Goal: Task Accomplishment & Management: Use online tool/utility

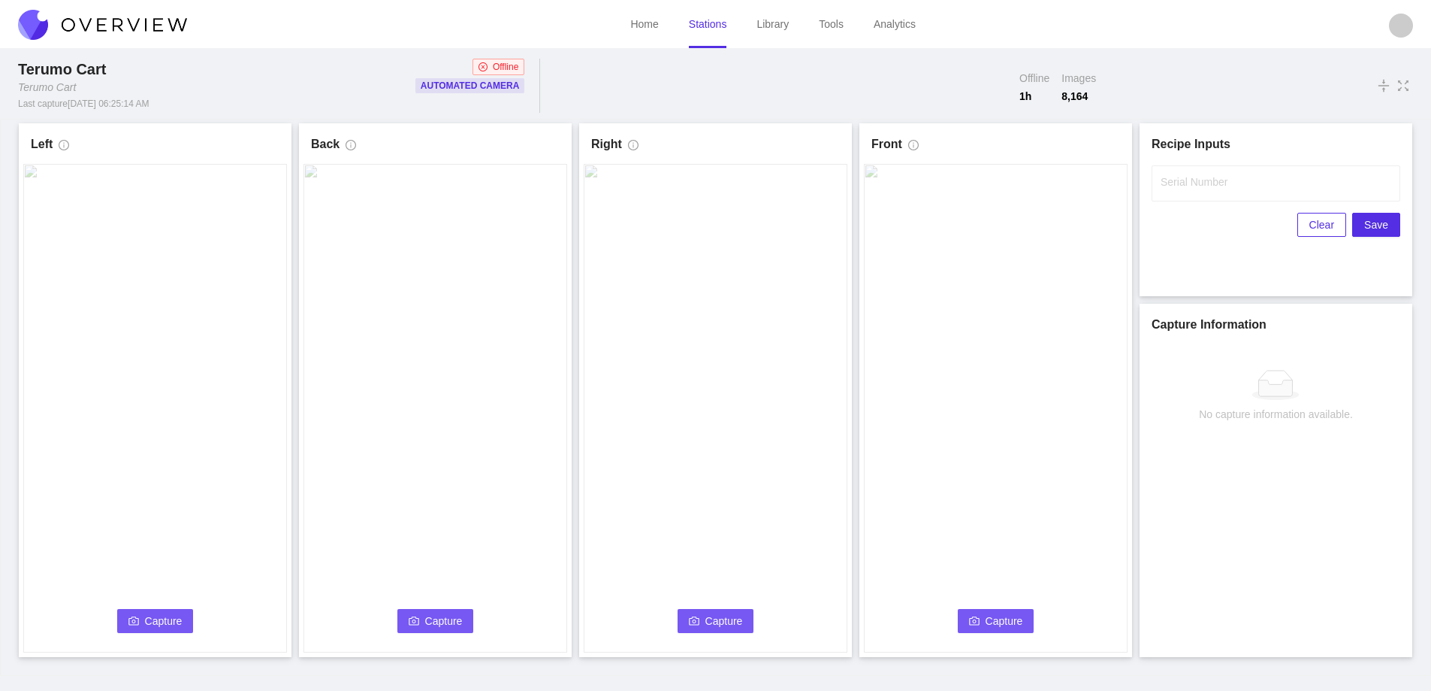
click at [705, 28] on link "Stations" at bounding box center [708, 24] width 38 height 12
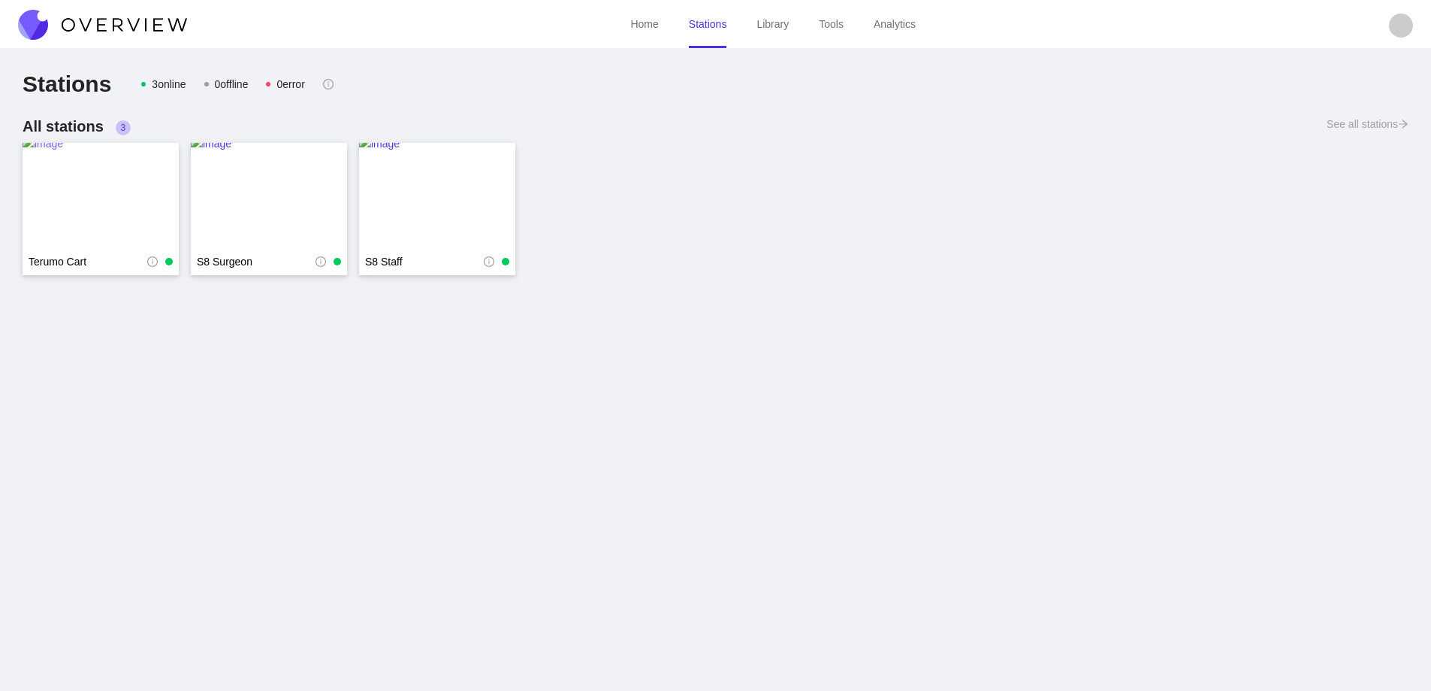
click at [86, 191] on img at bounding box center [101, 195] width 156 height 120
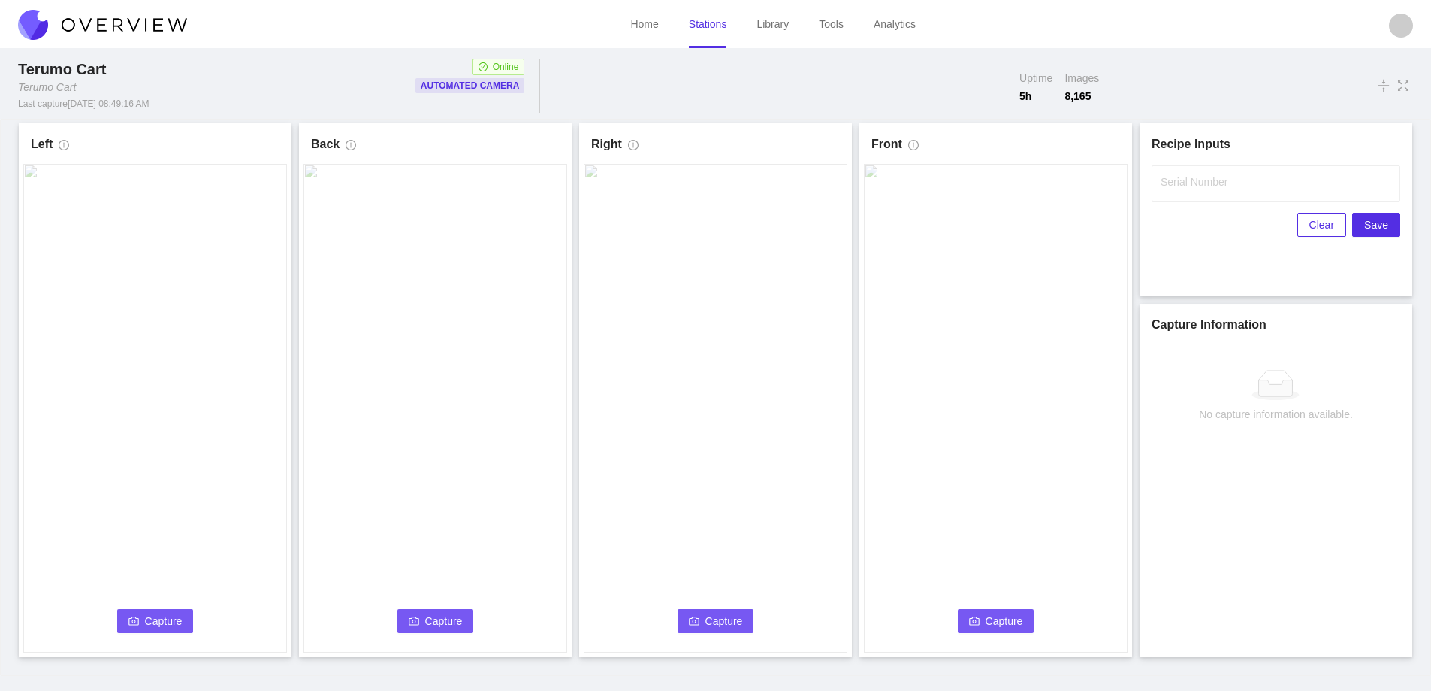
click at [156, 615] on span "Capture" at bounding box center [164, 620] width 38 height 17
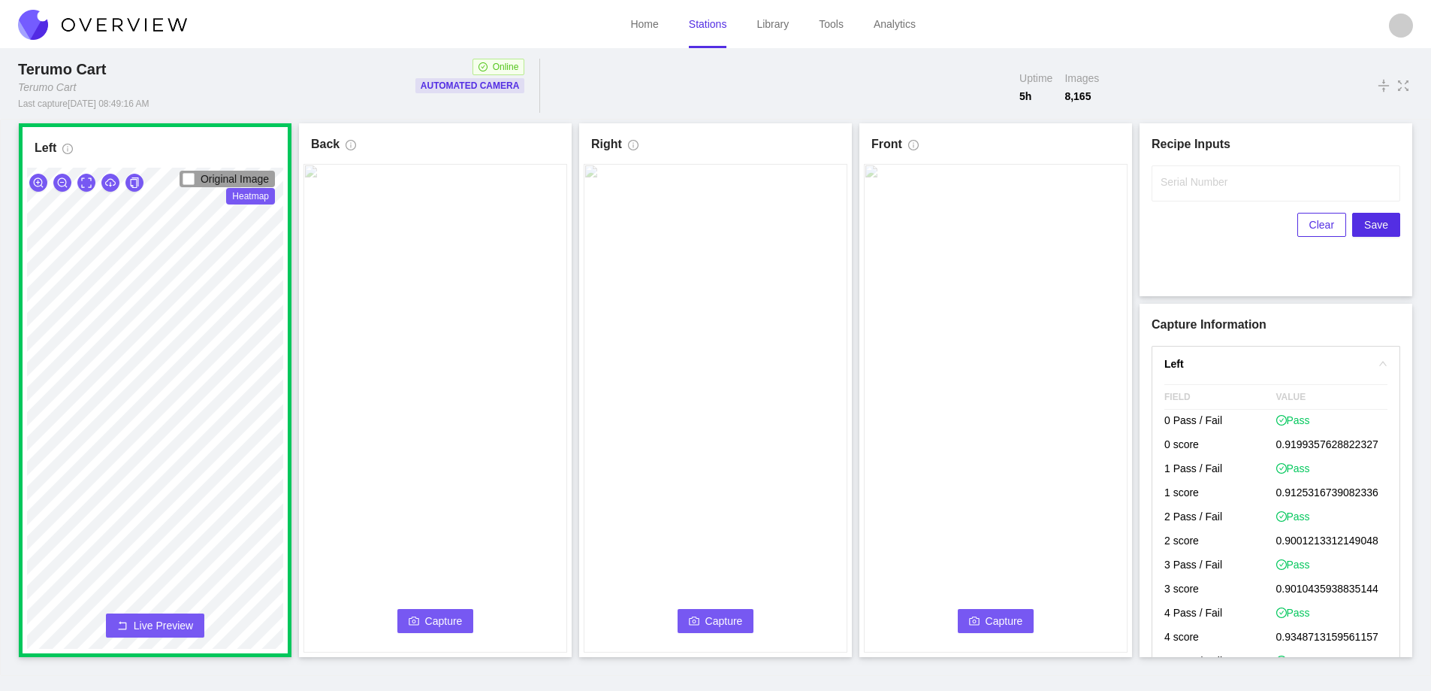
click at [431, 616] on span "Capture" at bounding box center [444, 620] width 38 height 17
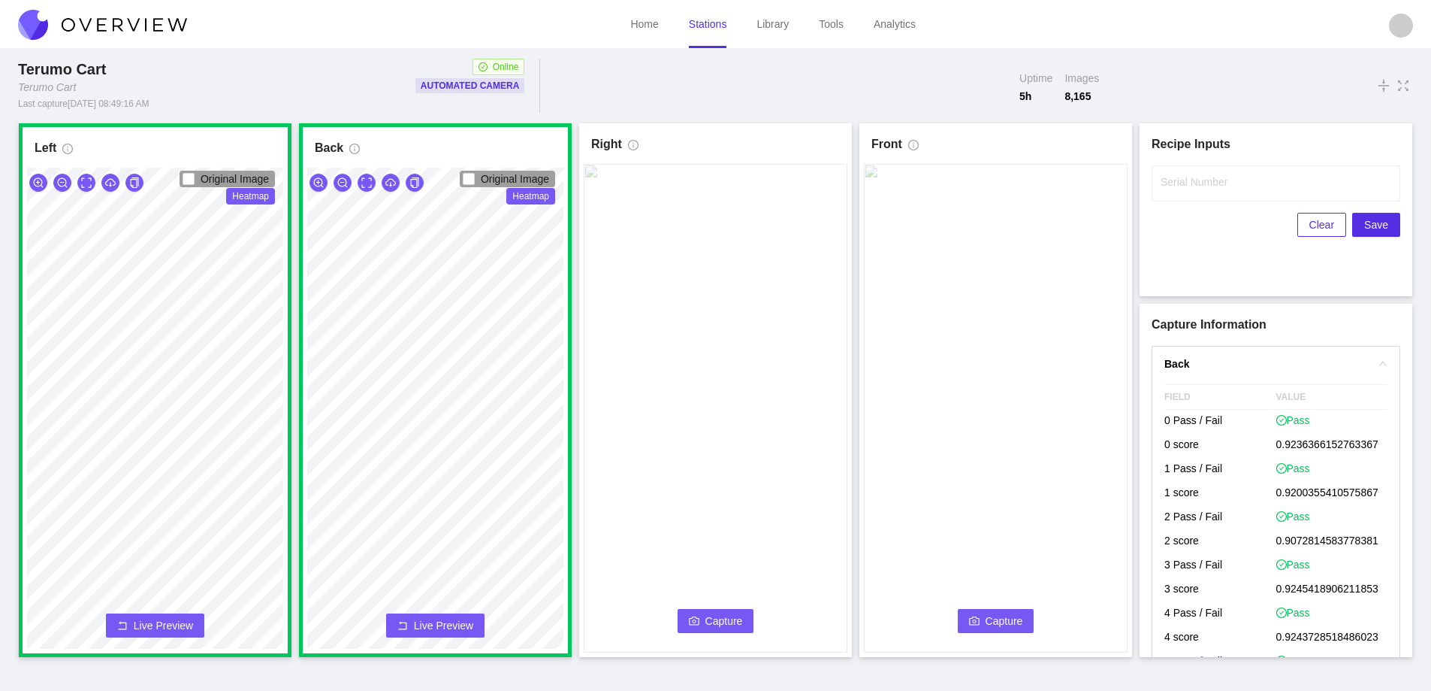
click at [708, 622] on span "Capture" at bounding box center [725, 620] width 38 height 17
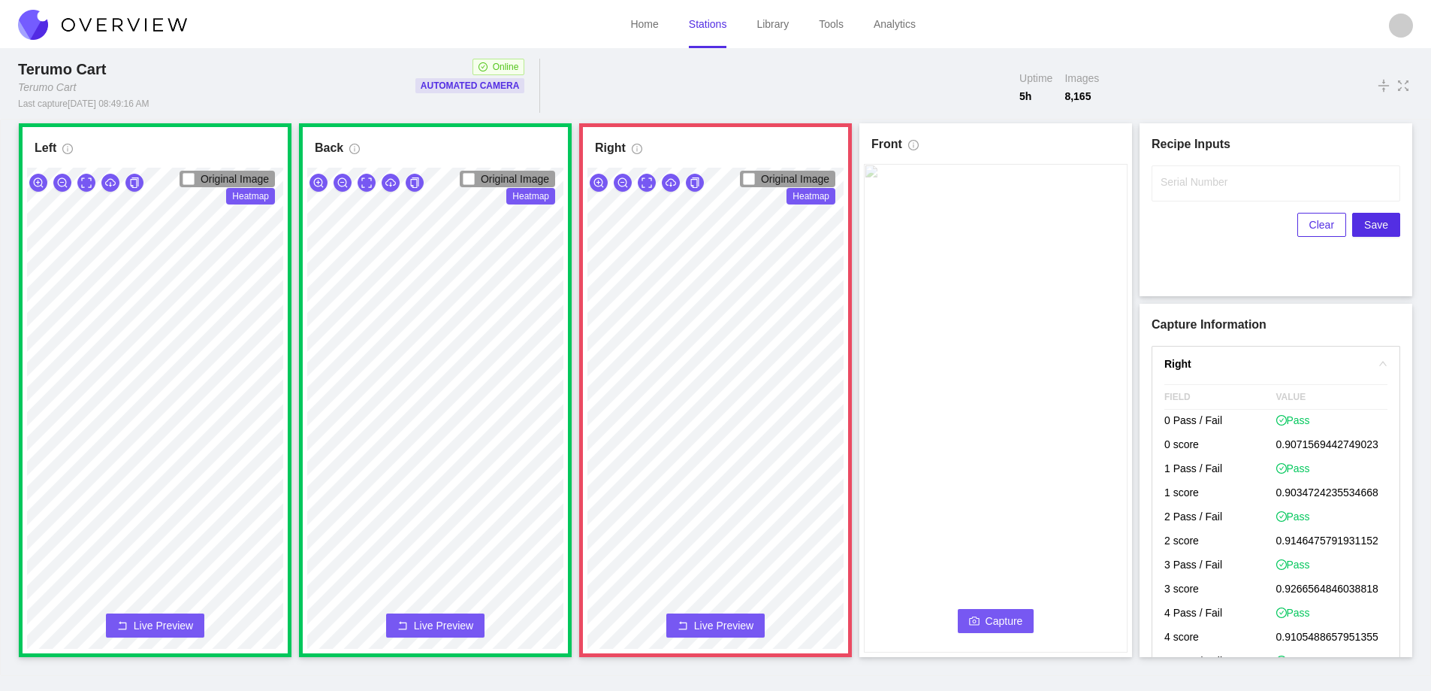
click at [698, 620] on span "Live Preview" at bounding box center [723, 625] width 59 height 15
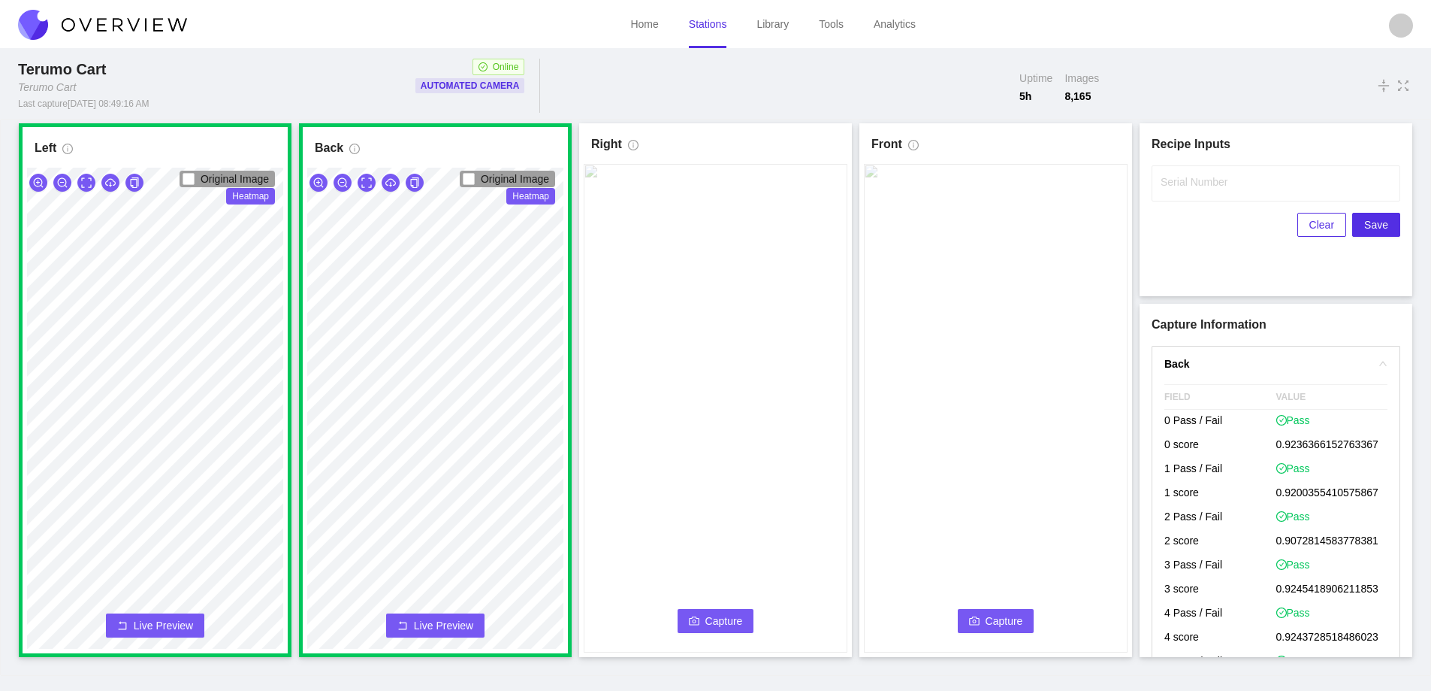
click at [700, 622] on button "Capture" at bounding box center [716, 621] width 77 height 24
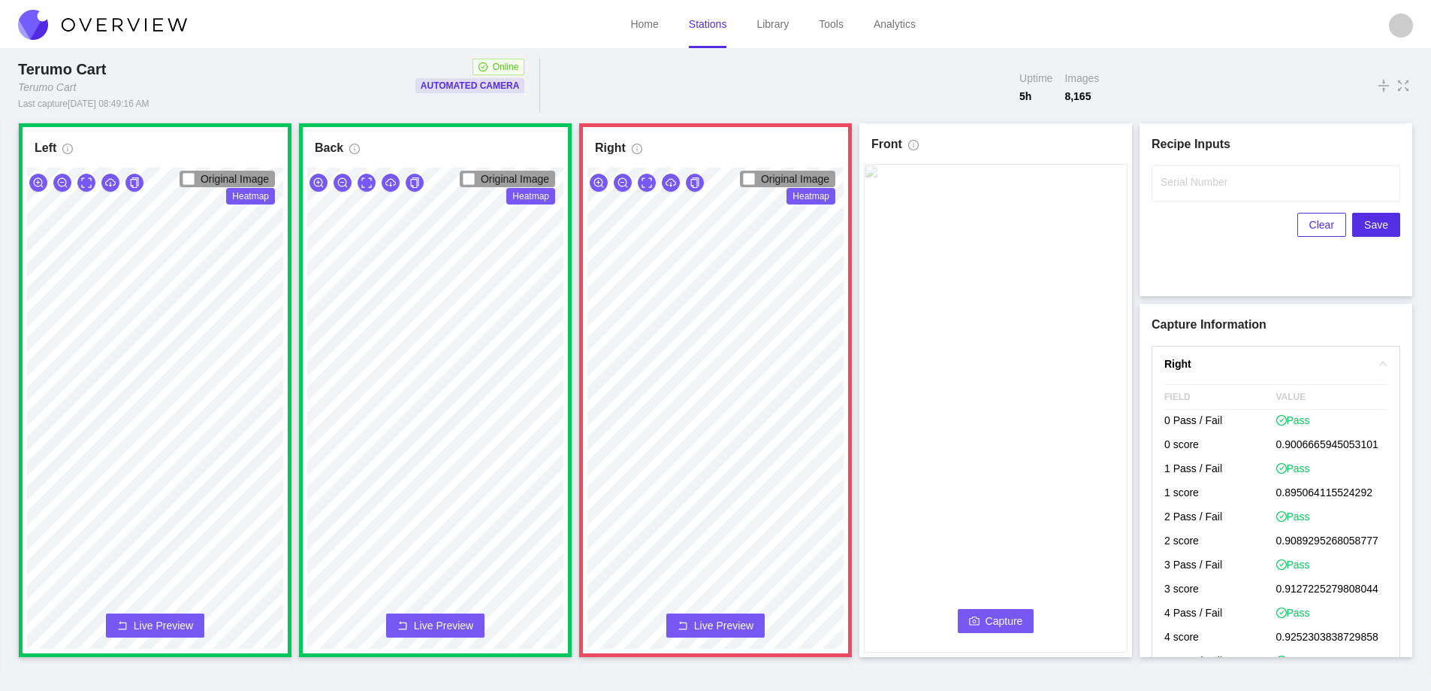
click at [700, 622] on span "Live Preview" at bounding box center [723, 625] width 59 height 15
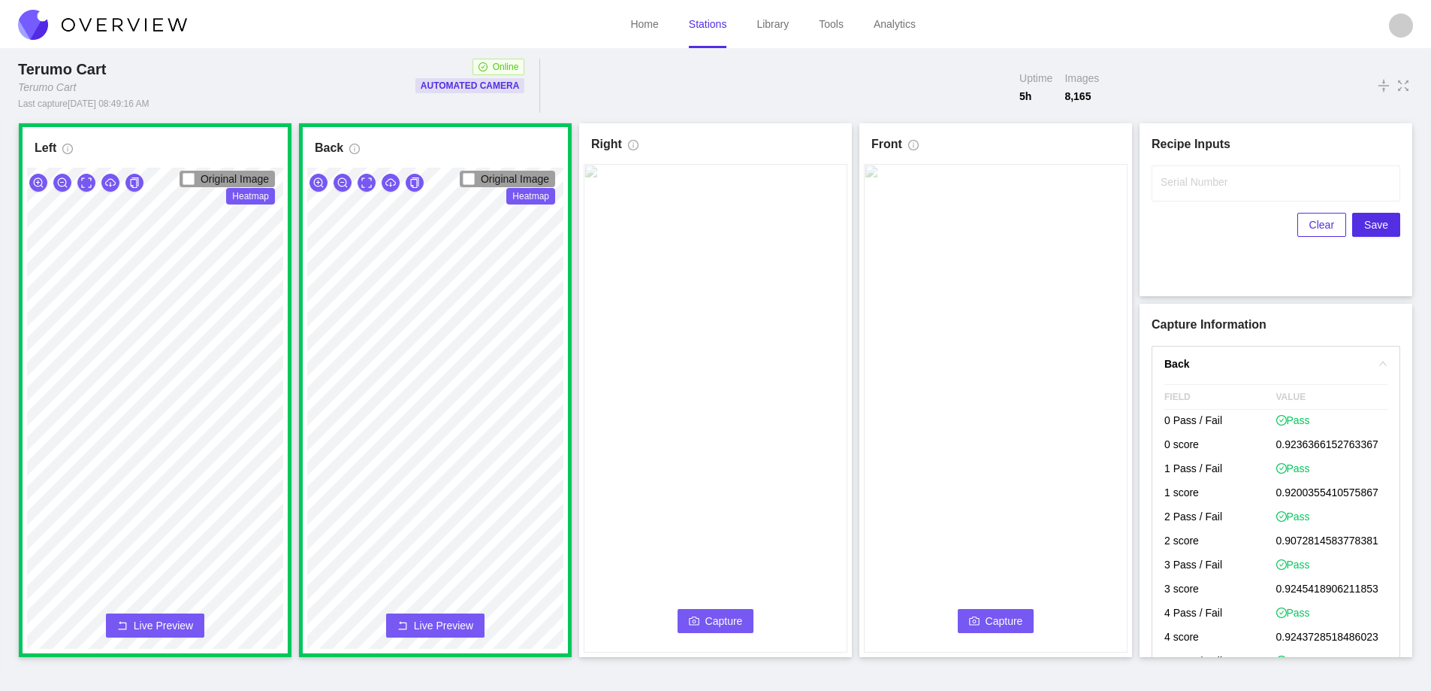
click at [700, 622] on button "Capture" at bounding box center [716, 621] width 77 height 24
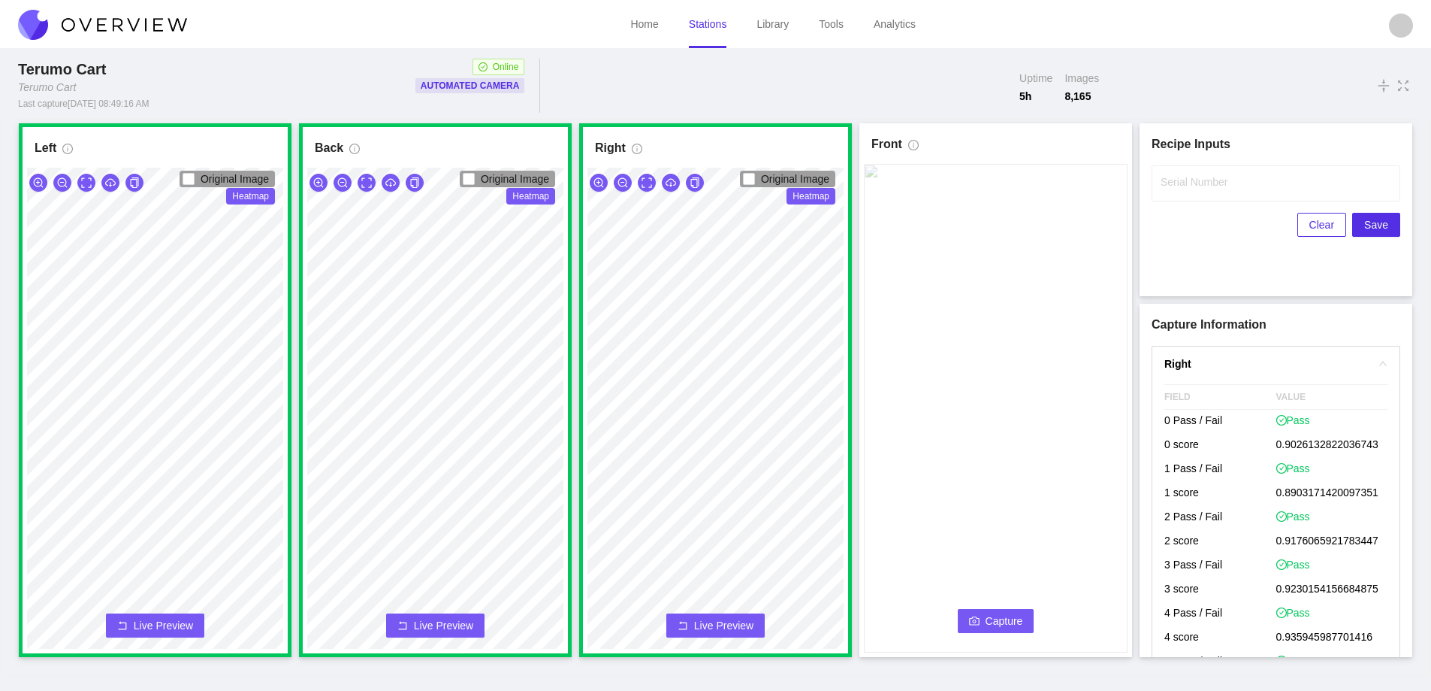
click at [992, 624] on span "Capture" at bounding box center [1005, 620] width 38 height 17
click at [1180, 193] on input "Serial Number" at bounding box center [1276, 183] width 249 height 36
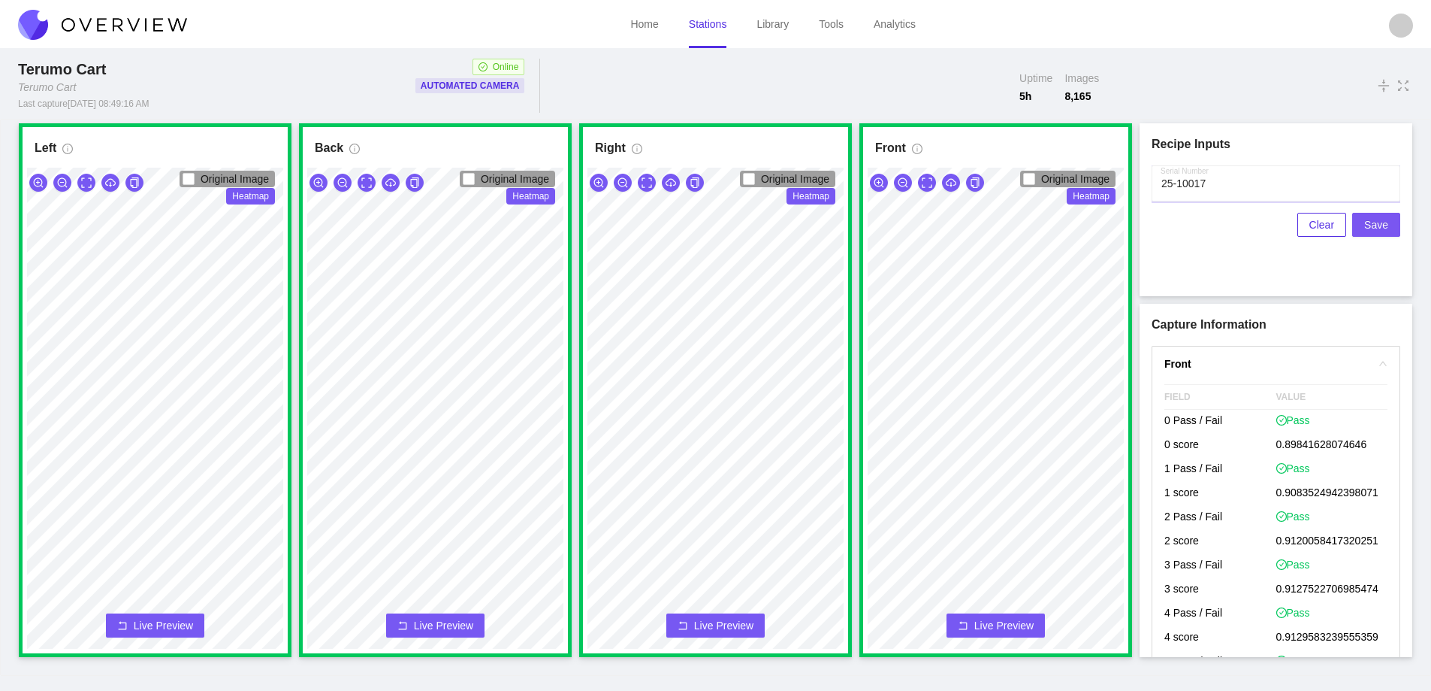
type input "25-10017"
click at [1379, 220] on span "Save" at bounding box center [1377, 224] width 24 height 17
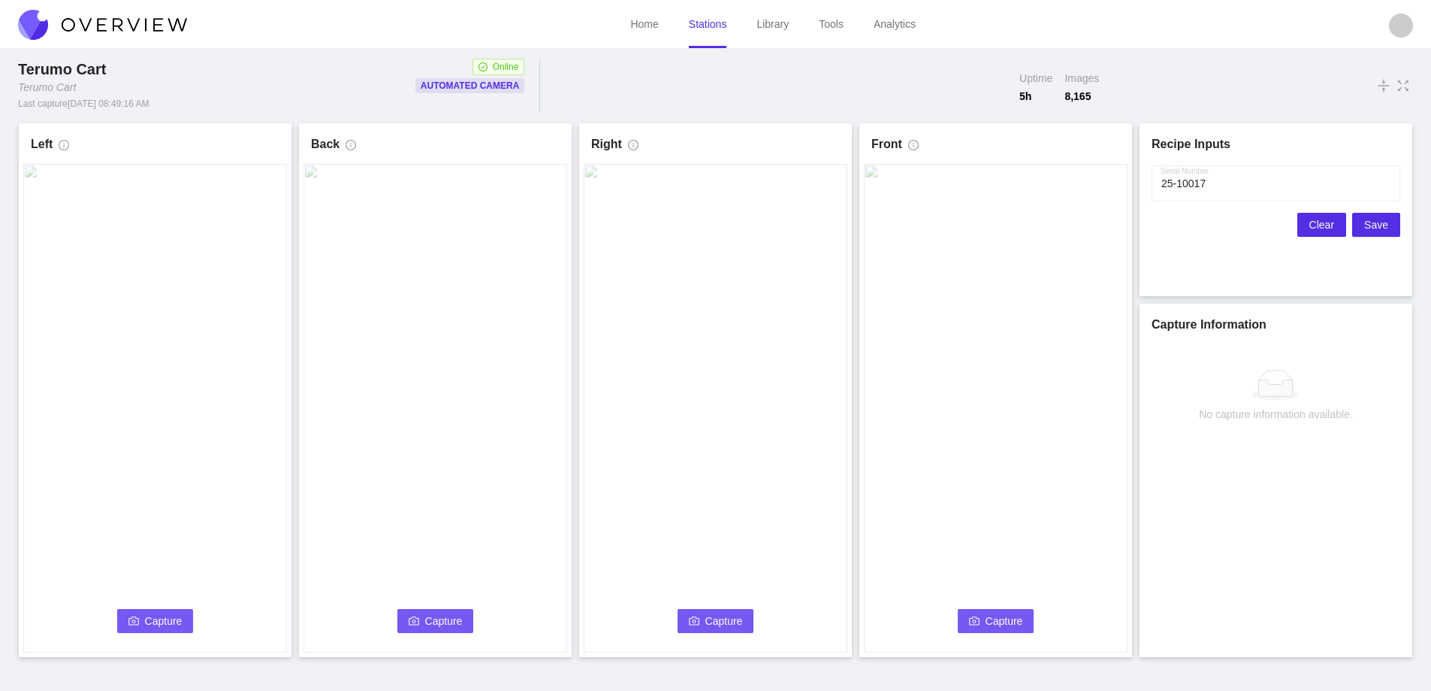
click at [1325, 221] on span "Clear" at bounding box center [1322, 224] width 25 height 17
click at [145, 618] on span "Capture" at bounding box center [164, 620] width 38 height 17
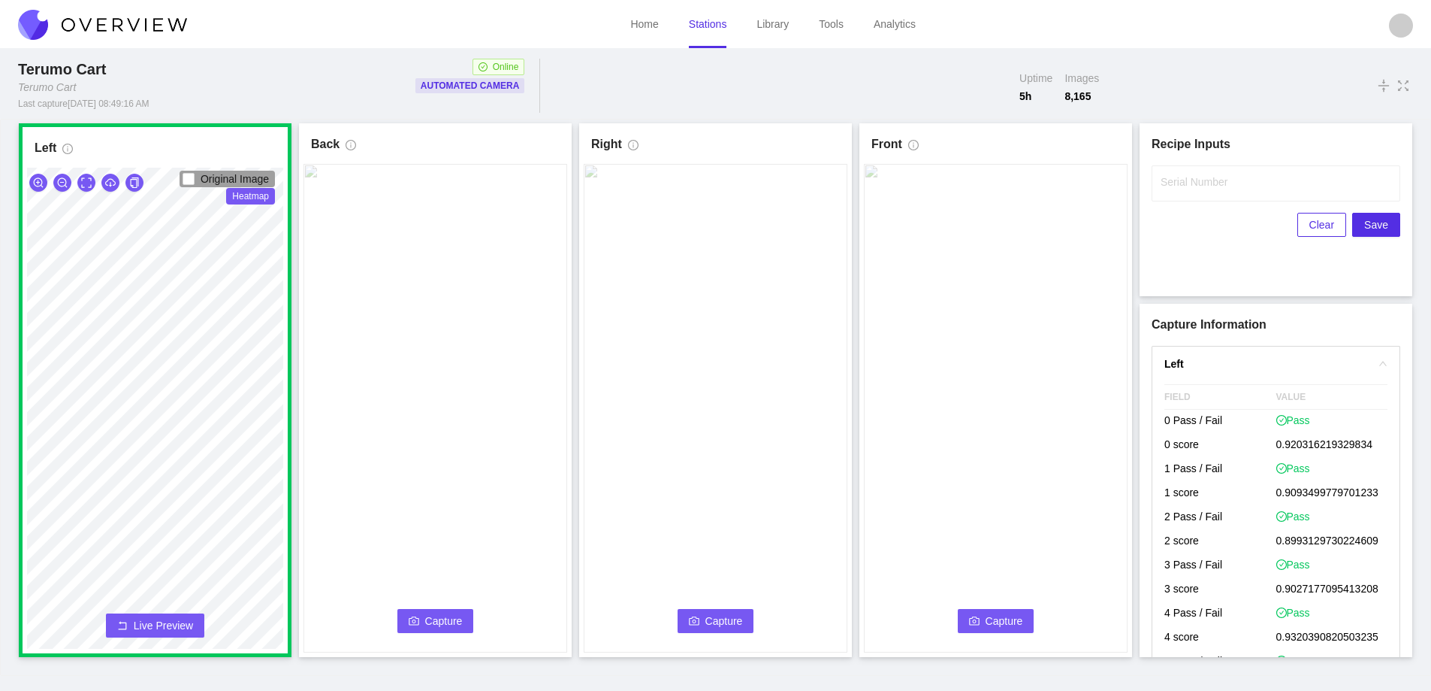
click at [431, 621] on span "Capture" at bounding box center [444, 620] width 38 height 17
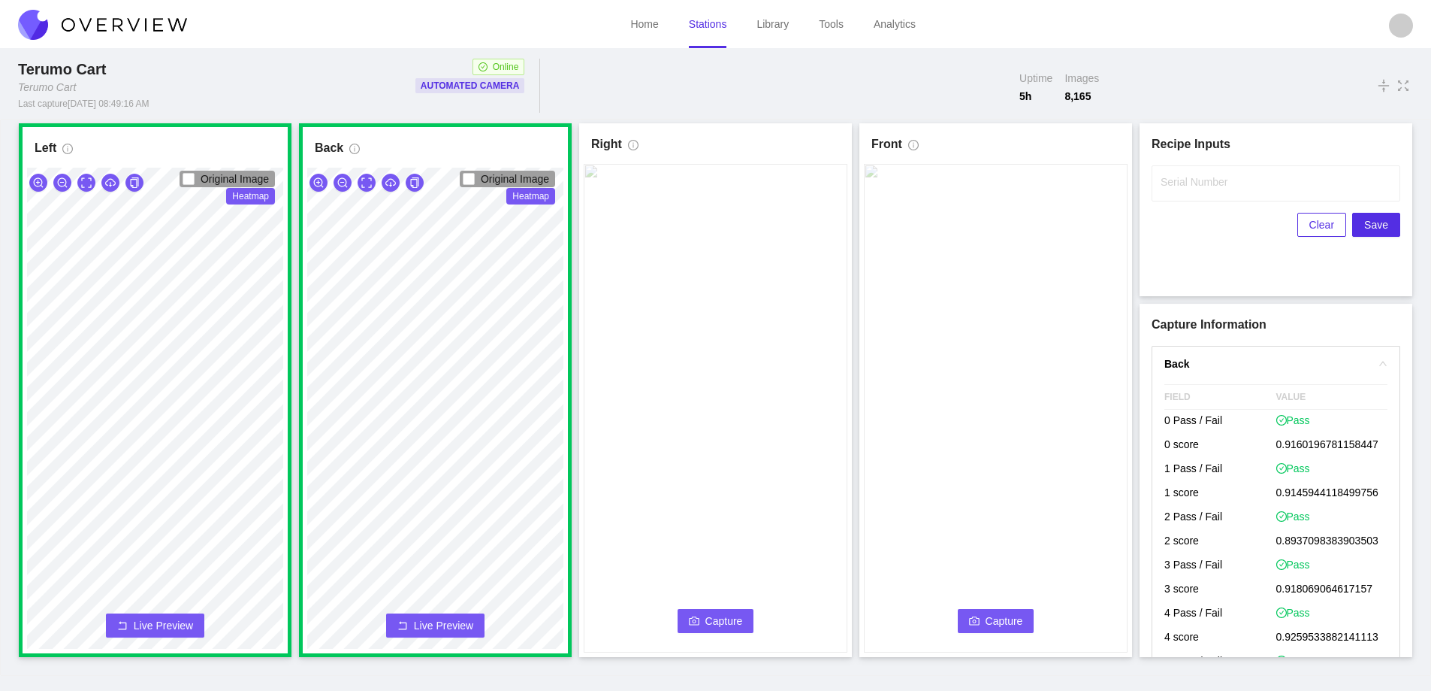
click at [724, 612] on button "Capture" at bounding box center [716, 621] width 77 height 24
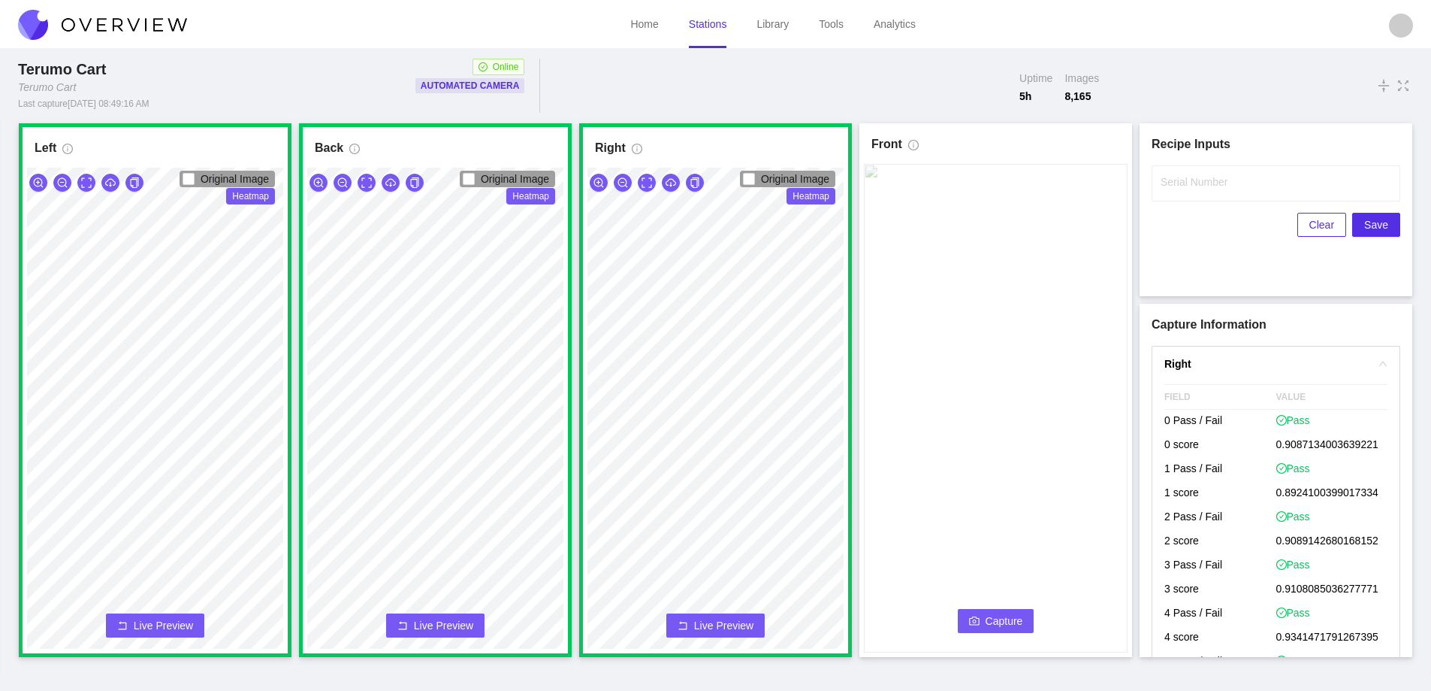
click at [997, 618] on span "Capture" at bounding box center [1005, 620] width 38 height 17
click at [1194, 191] on input "Serial Number" at bounding box center [1276, 183] width 249 height 36
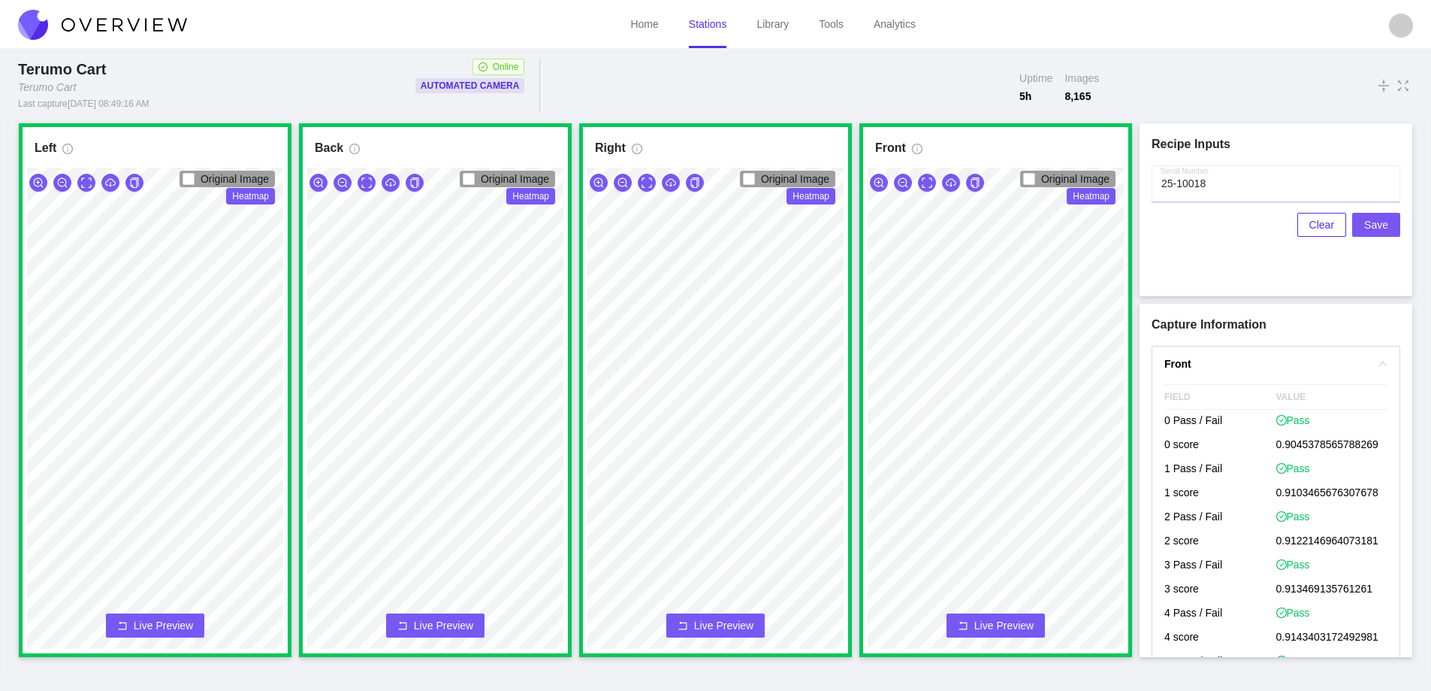
type input "25-10018"
click at [1383, 227] on span "Save" at bounding box center [1377, 224] width 24 height 17
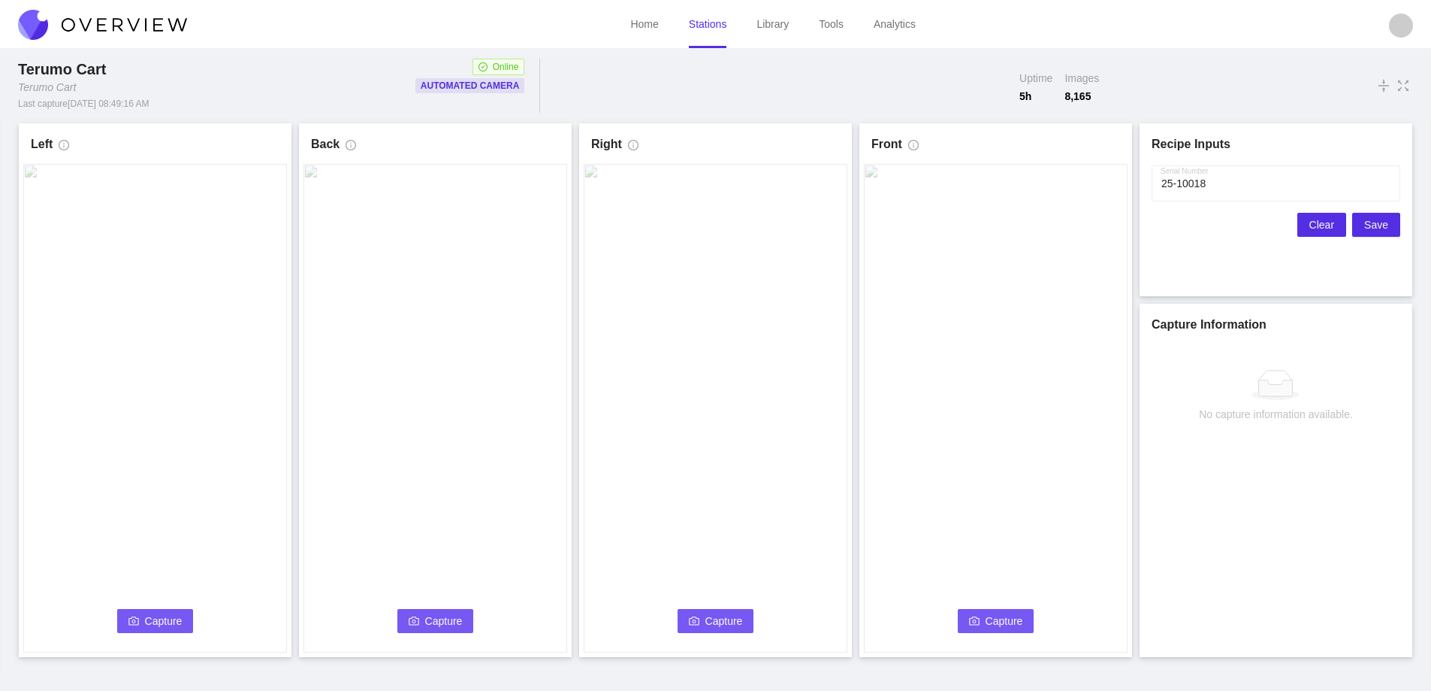
click at [1328, 225] on span "Clear" at bounding box center [1322, 224] width 25 height 17
click at [162, 617] on span "Capture" at bounding box center [164, 620] width 38 height 17
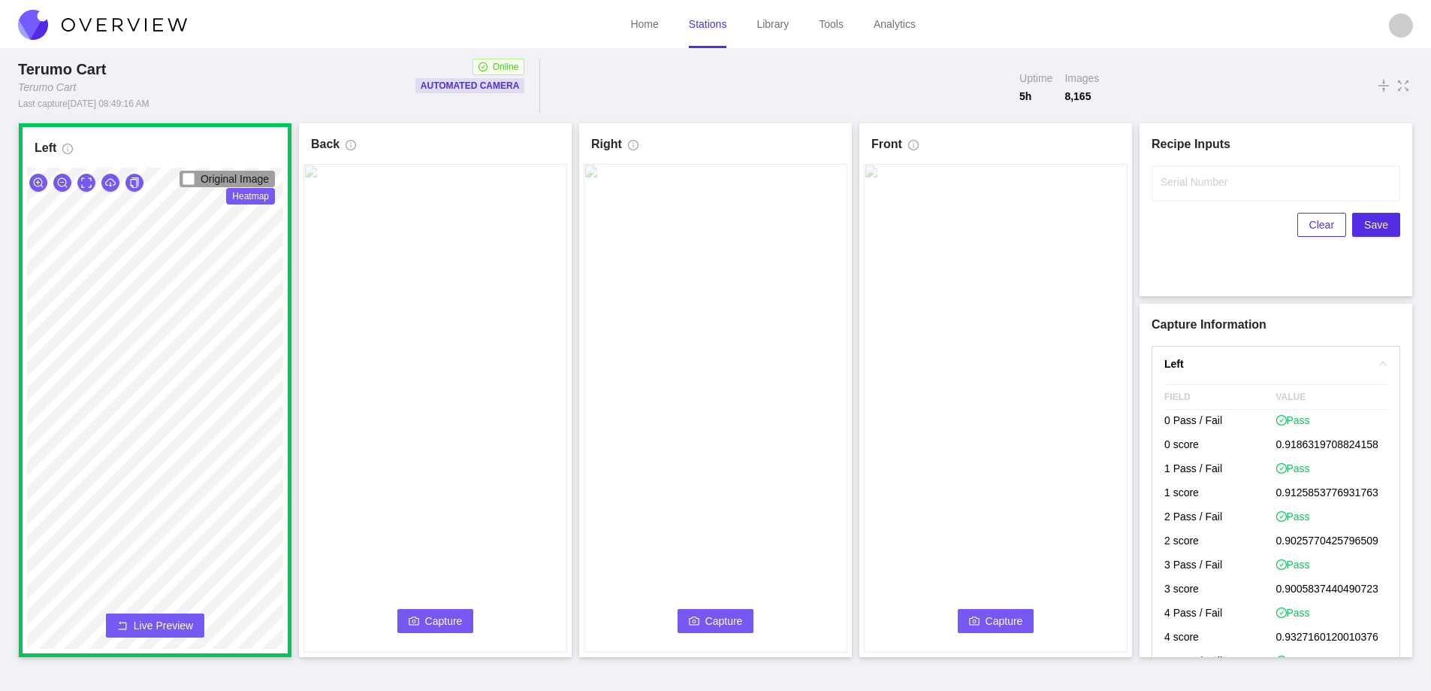
click at [437, 614] on span "Capture" at bounding box center [444, 620] width 38 height 17
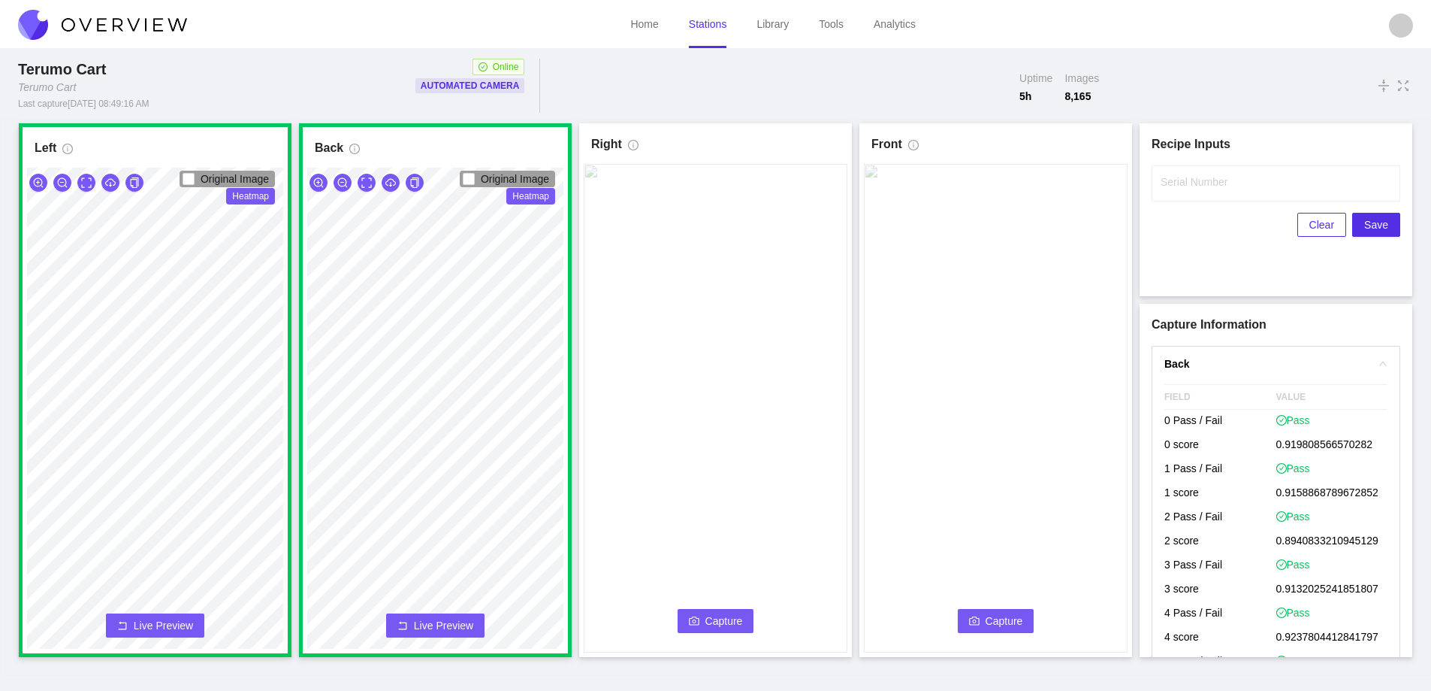
click at [733, 620] on span "Capture" at bounding box center [725, 620] width 38 height 17
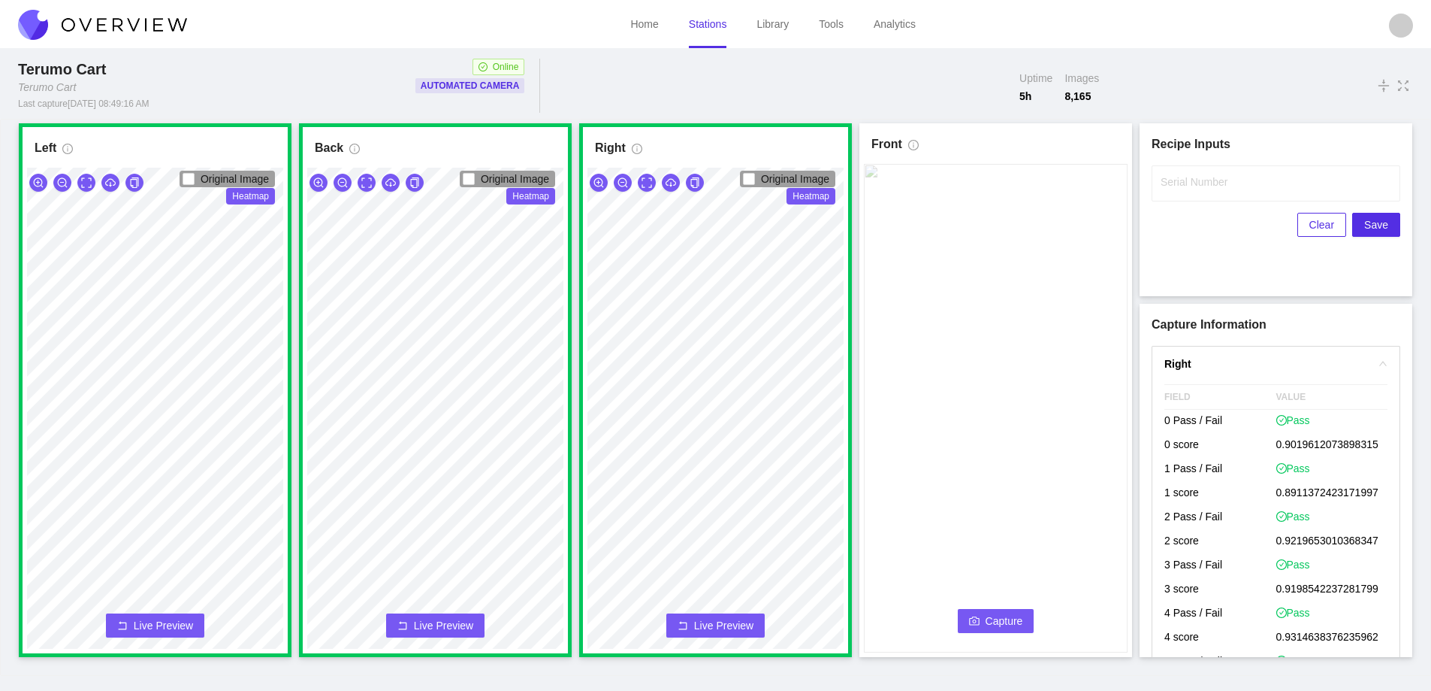
click at [1009, 612] on button "Capture" at bounding box center [996, 621] width 77 height 24
click at [1181, 174] on label "Serial Number" at bounding box center [1194, 181] width 67 height 15
click at [1181, 174] on input "Serial Number" at bounding box center [1276, 183] width 249 height 36
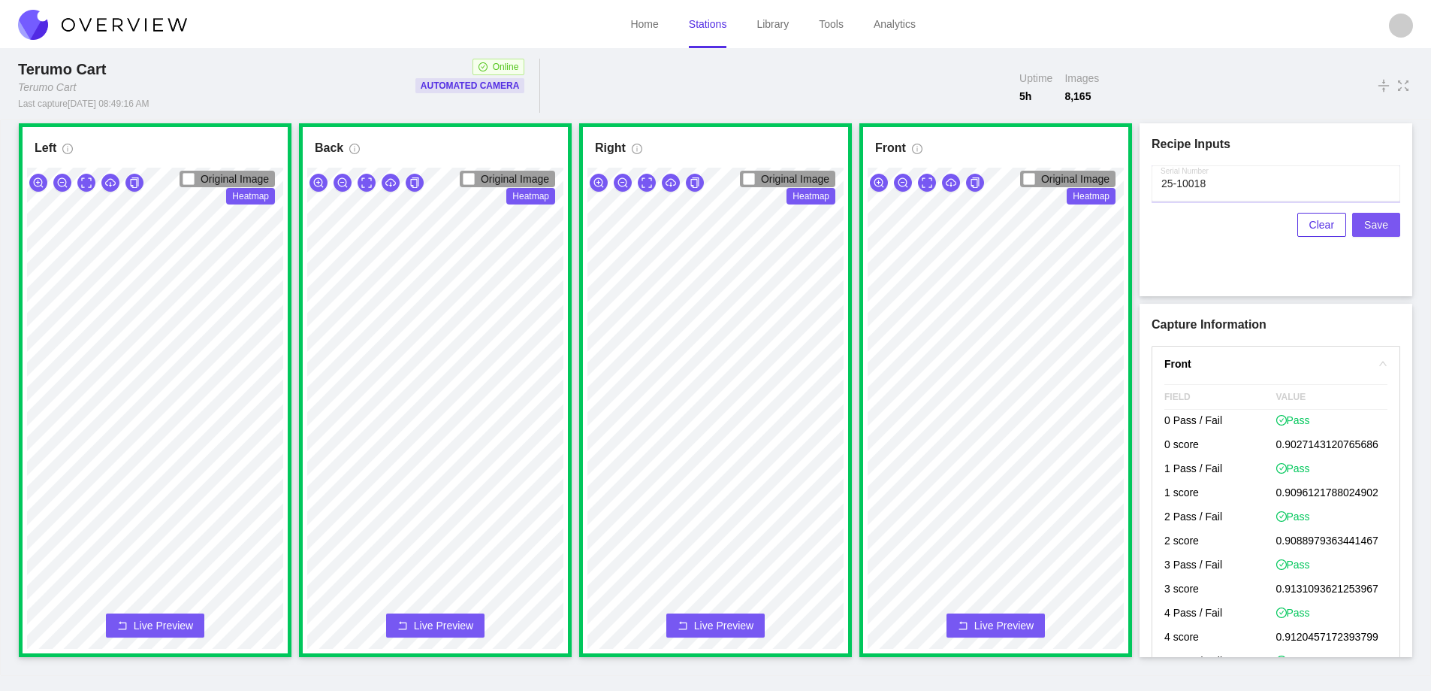
type input "25-10018"
click at [1383, 224] on span "Save" at bounding box center [1377, 224] width 24 height 17
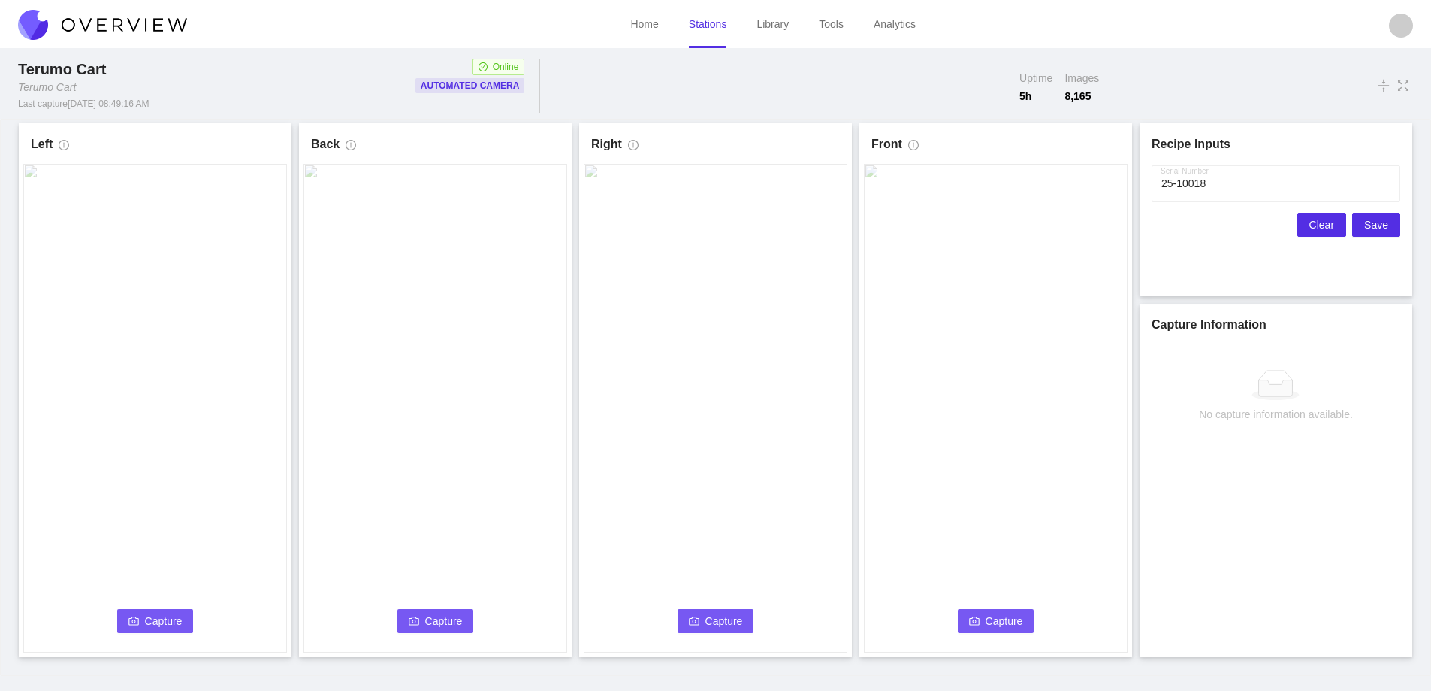
click at [1334, 227] on span "Clear" at bounding box center [1322, 224] width 25 height 17
click at [144, 626] on button "Capture" at bounding box center [155, 621] width 77 height 24
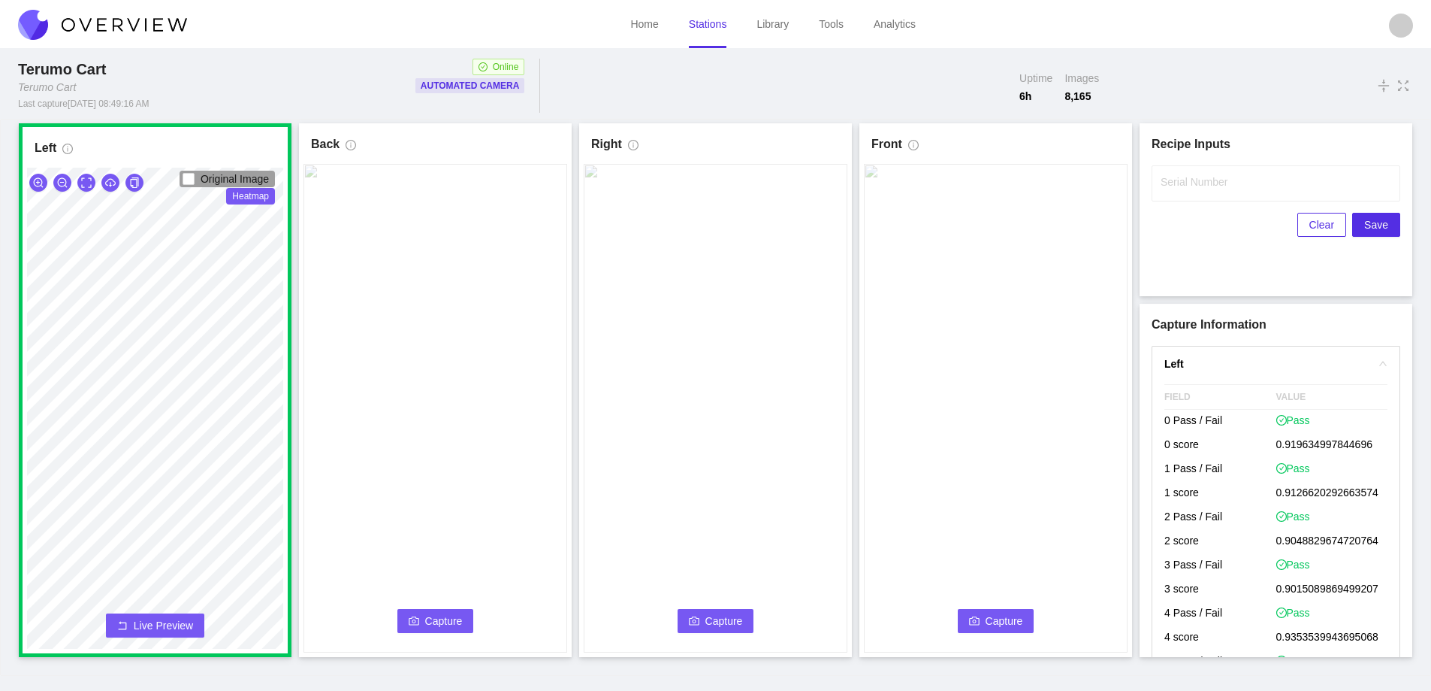
click at [408, 613] on button "Capture" at bounding box center [435, 621] width 77 height 24
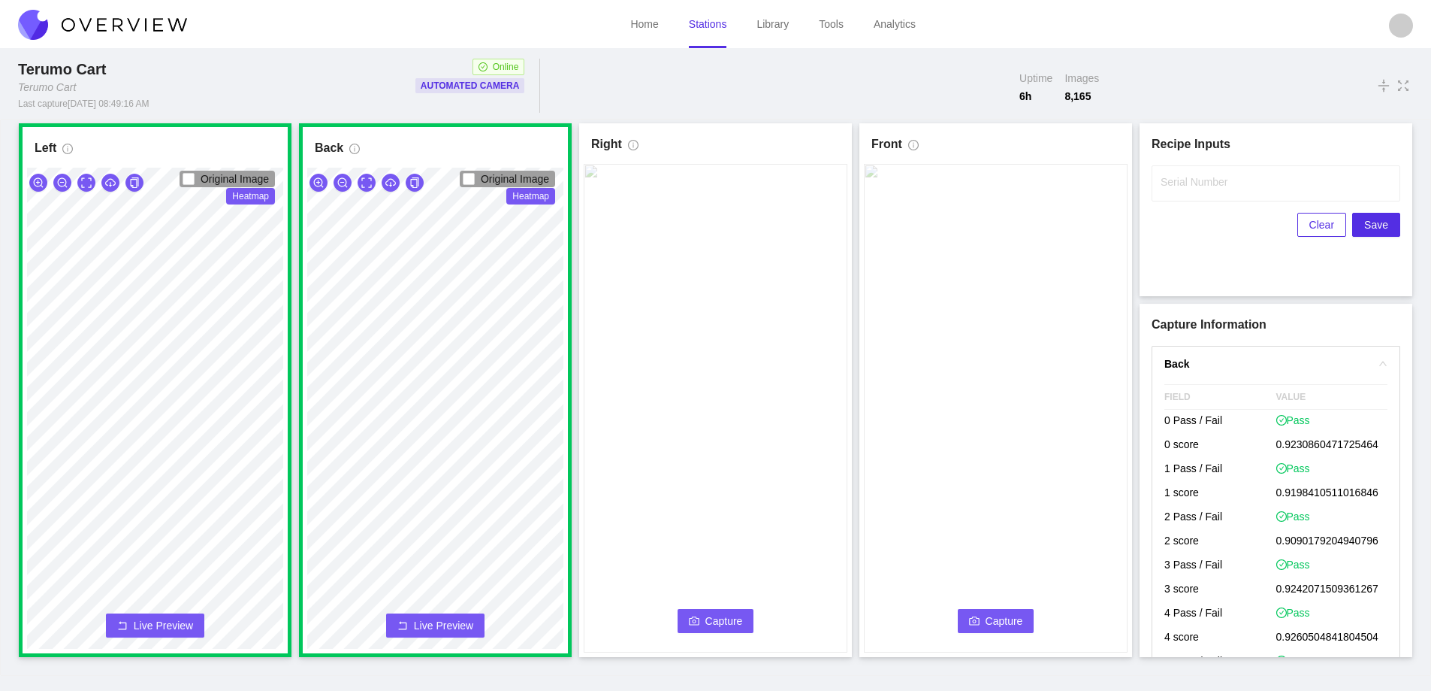
click at [728, 618] on span "Capture" at bounding box center [725, 620] width 38 height 17
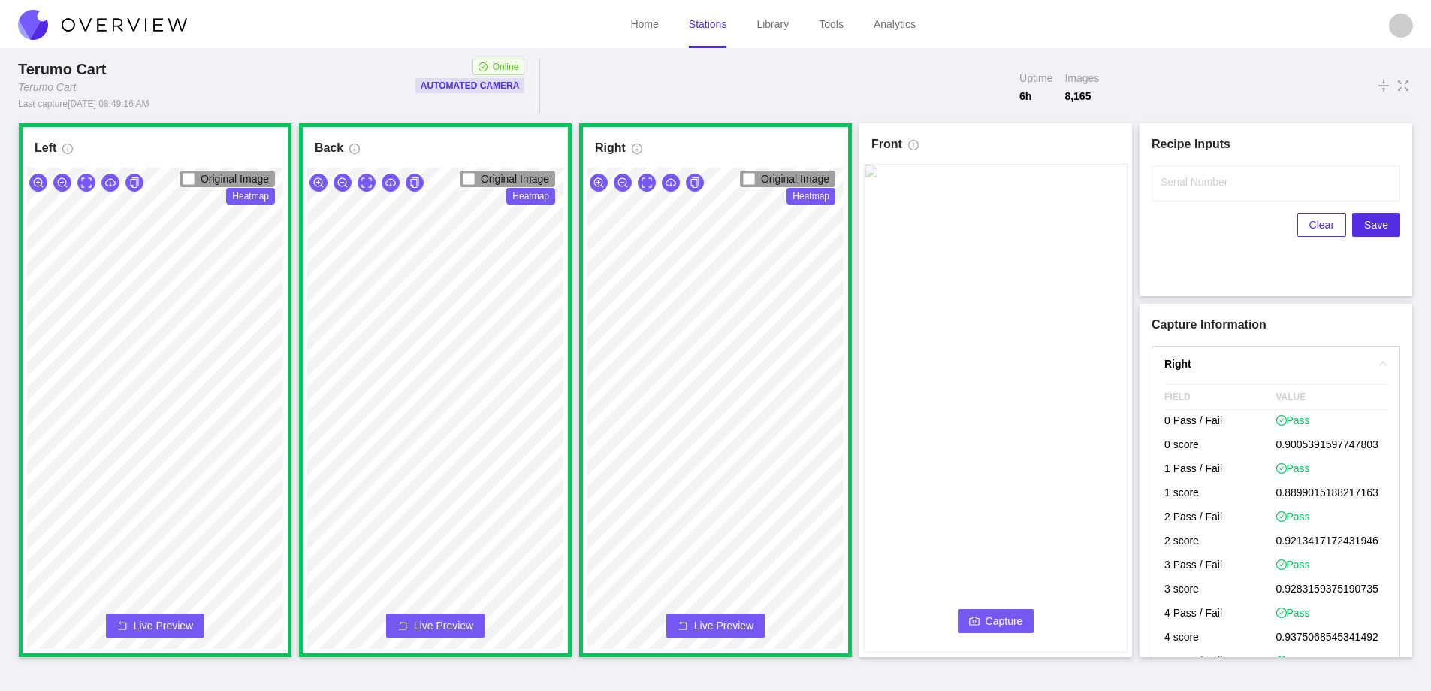
click at [994, 617] on span "Capture" at bounding box center [1005, 620] width 38 height 17
click at [1172, 195] on input "Serial Number" at bounding box center [1276, 183] width 249 height 36
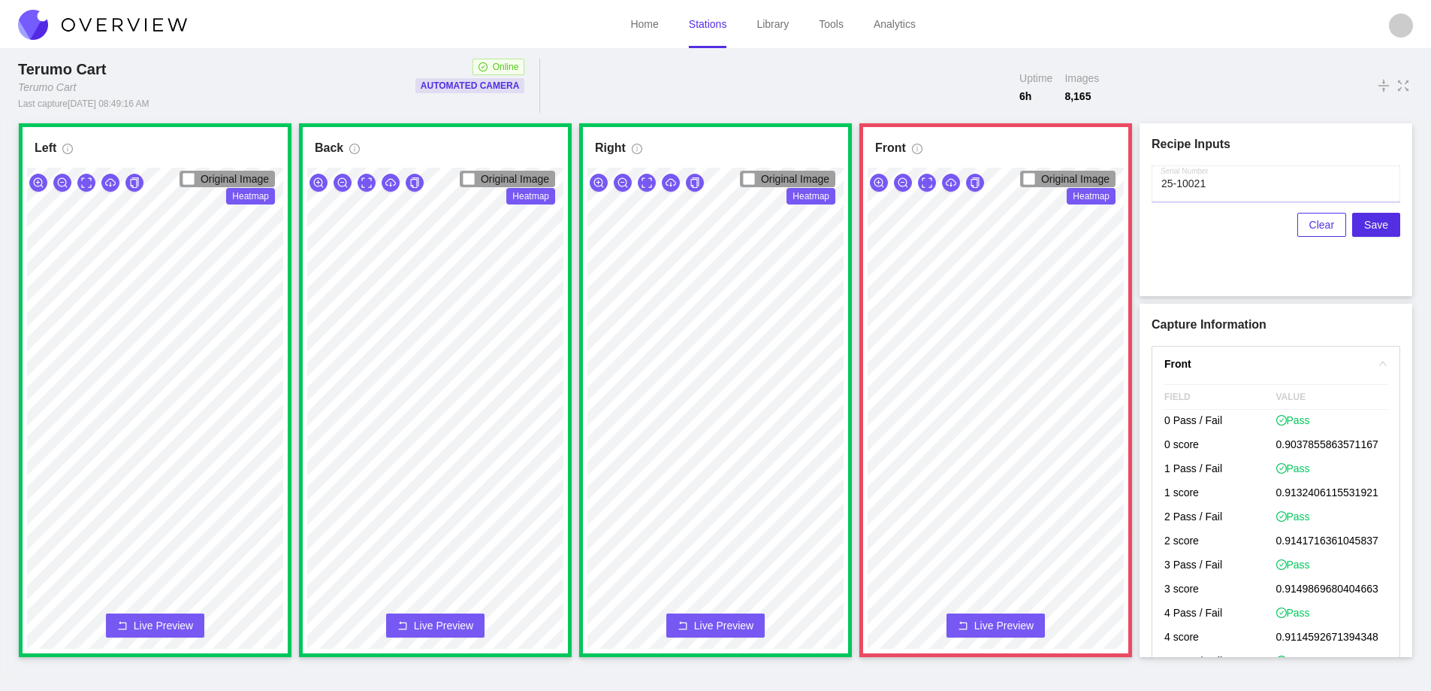
type input "25-10021"
click at [1023, 614] on button "Live Preview" at bounding box center [996, 625] width 98 height 24
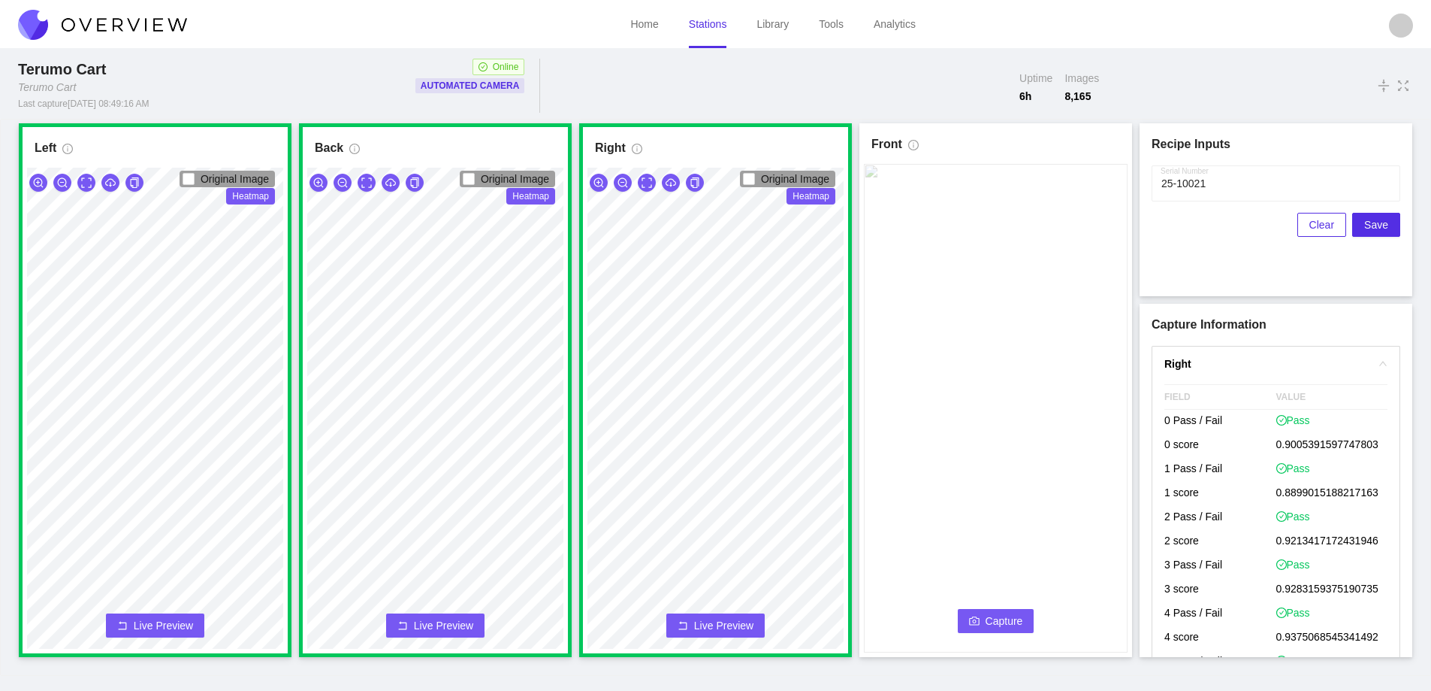
click at [982, 612] on button "Capture" at bounding box center [996, 621] width 77 height 24
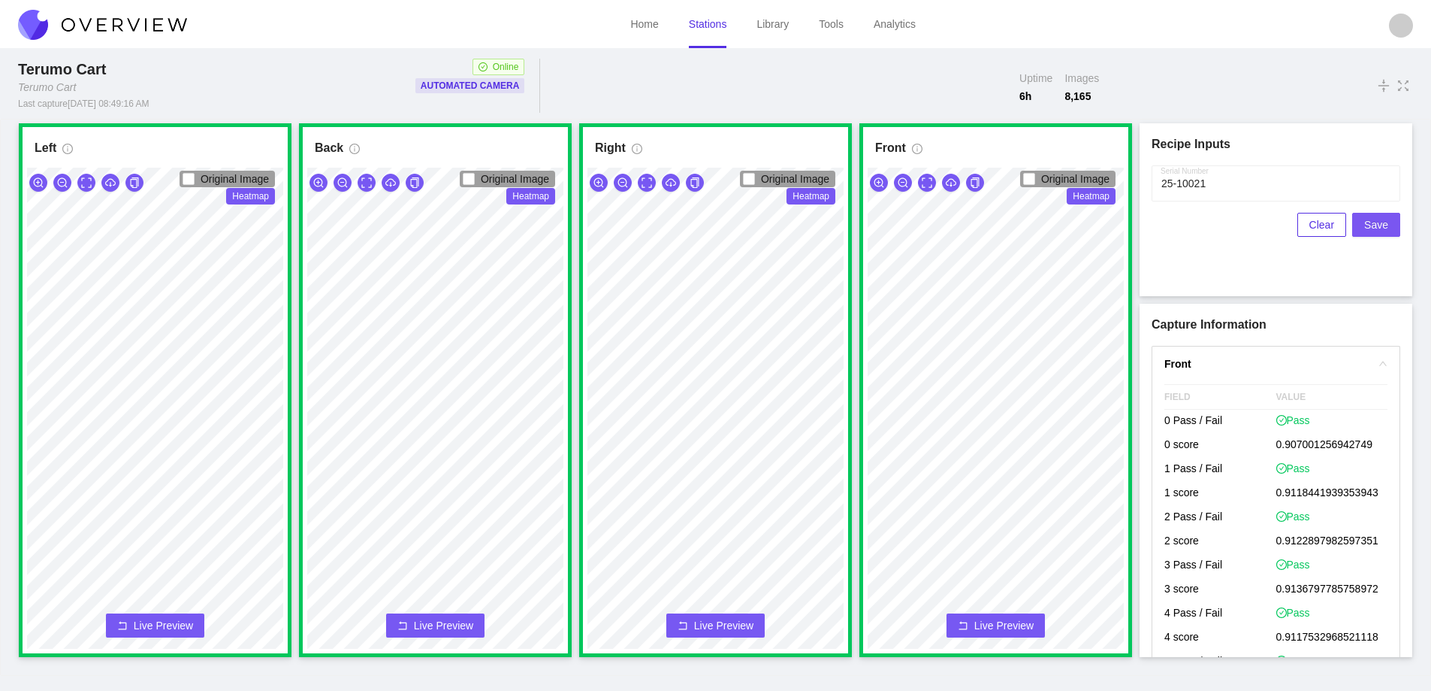
click at [1373, 220] on span "Save" at bounding box center [1377, 224] width 24 height 17
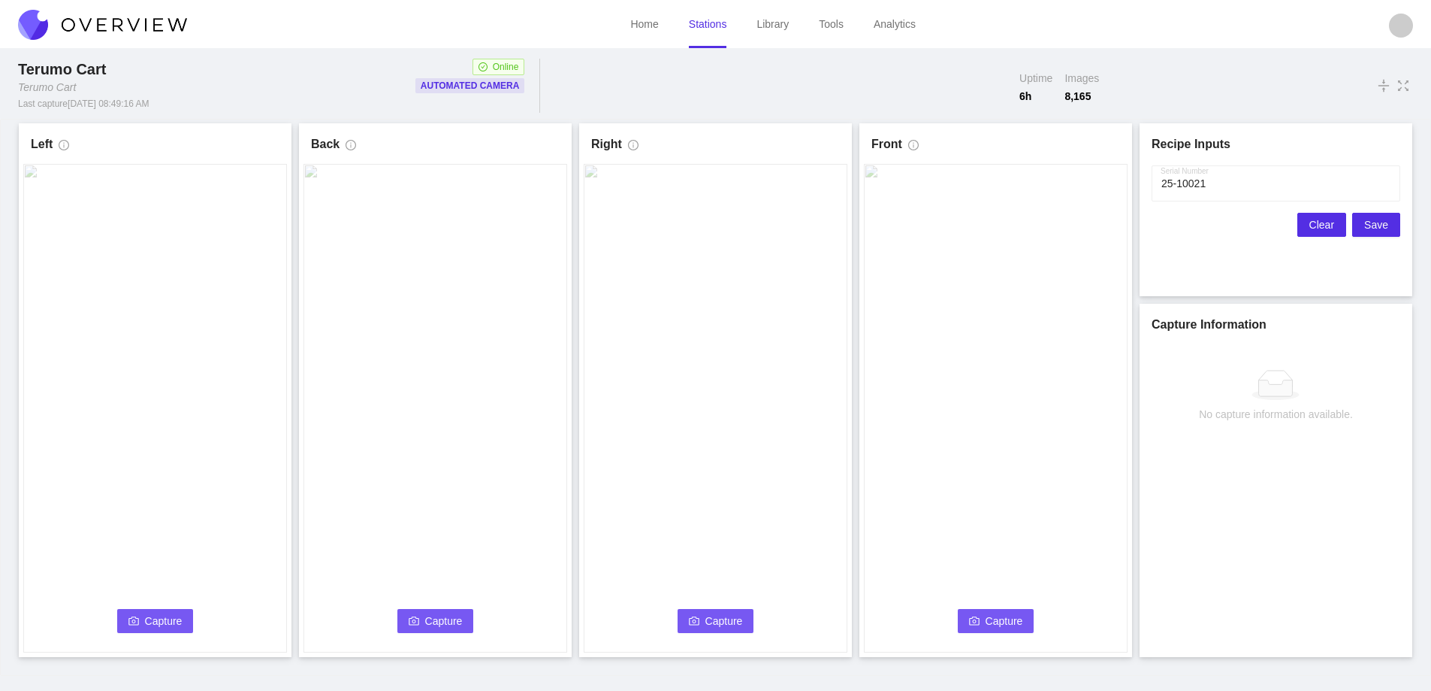
click at [1319, 223] on span "Clear" at bounding box center [1322, 224] width 25 height 17
click at [137, 617] on icon "camera" at bounding box center [133, 620] width 11 height 11
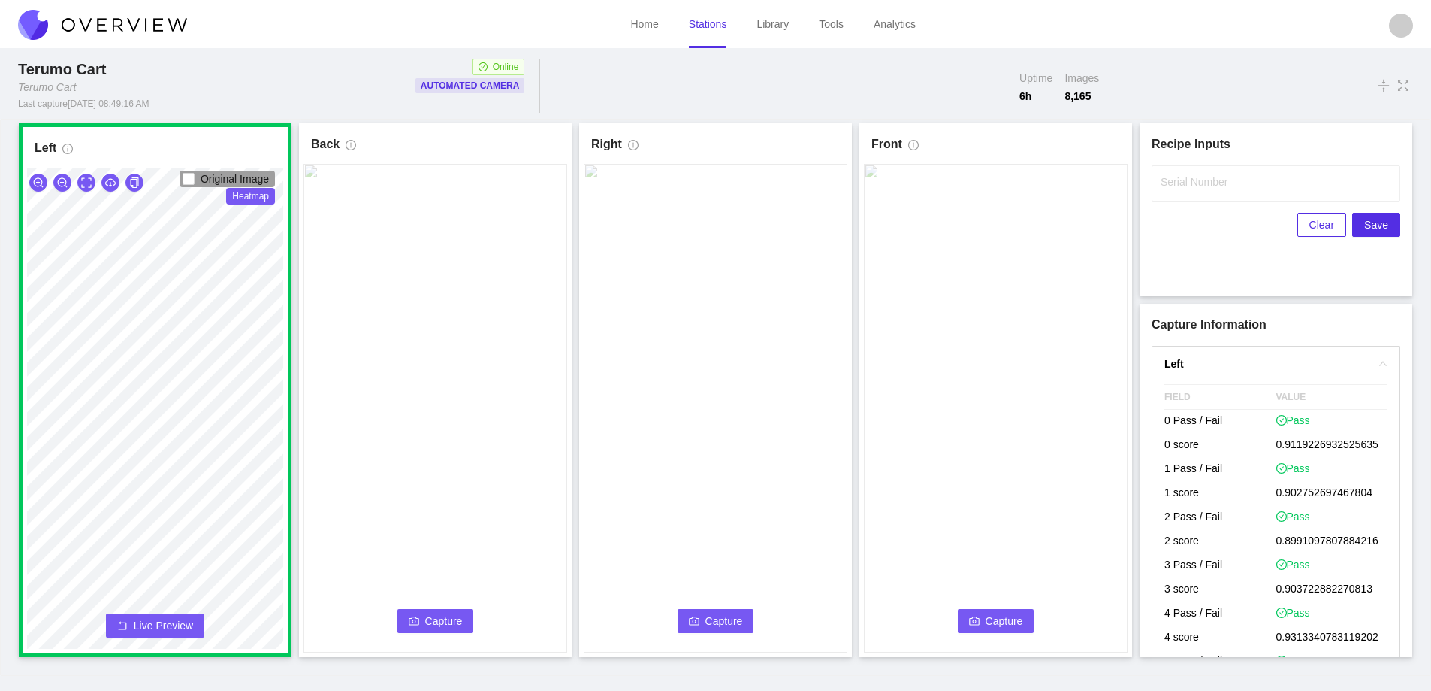
click at [416, 617] on icon "camera" at bounding box center [414, 620] width 11 height 8
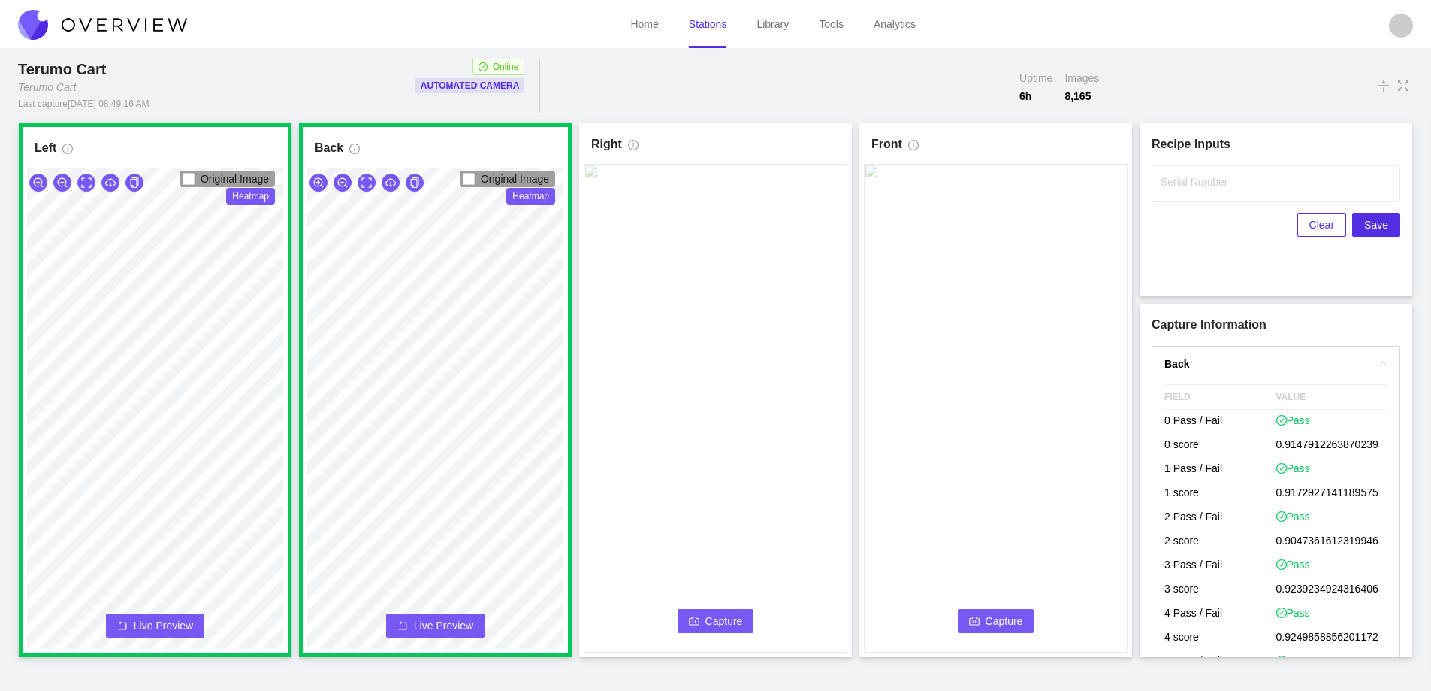
click at [733, 615] on span "Capture" at bounding box center [725, 620] width 38 height 17
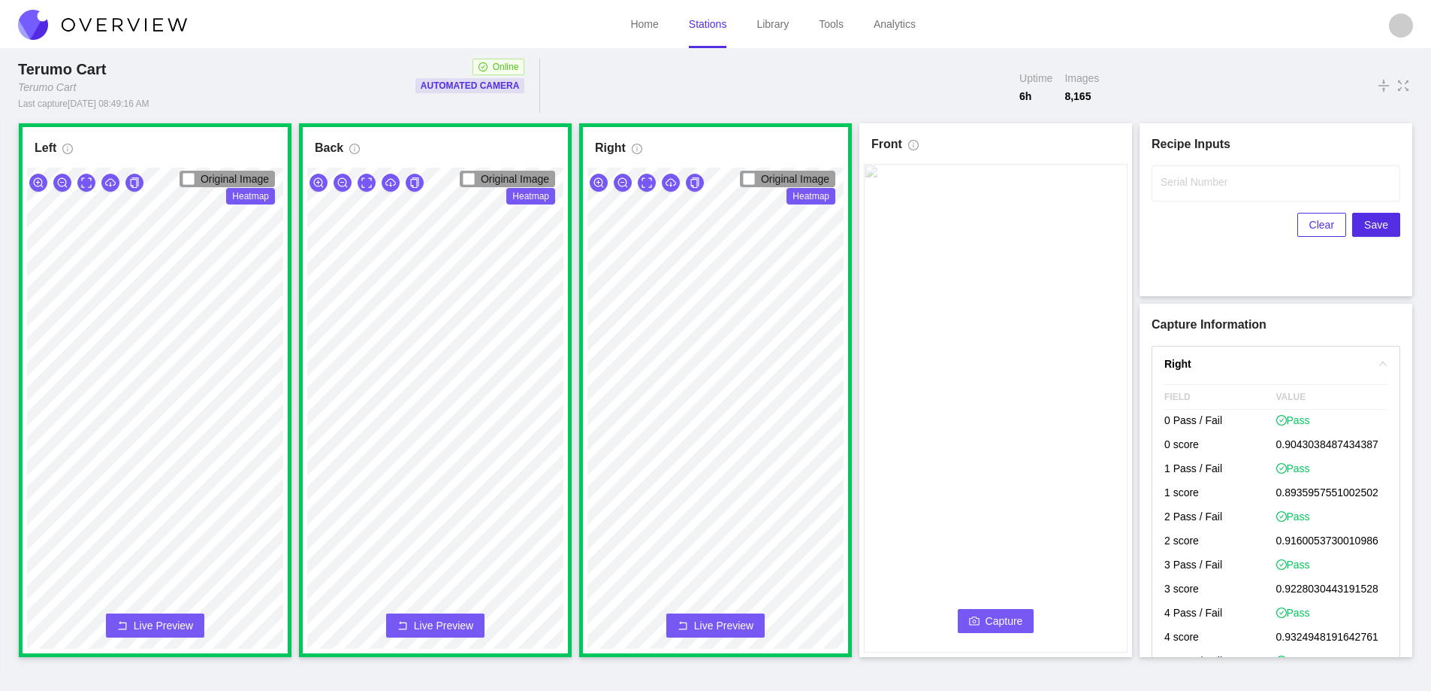
click at [993, 620] on span "Capture" at bounding box center [1005, 620] width 38 height 17
click at [1174, 181] on label "Serial Number" at bounding box center [1194, 181] width 67 height 15
click at [1174, 181] on input "Serial Number" at bounding box center [1276, 183] width 249 height 36
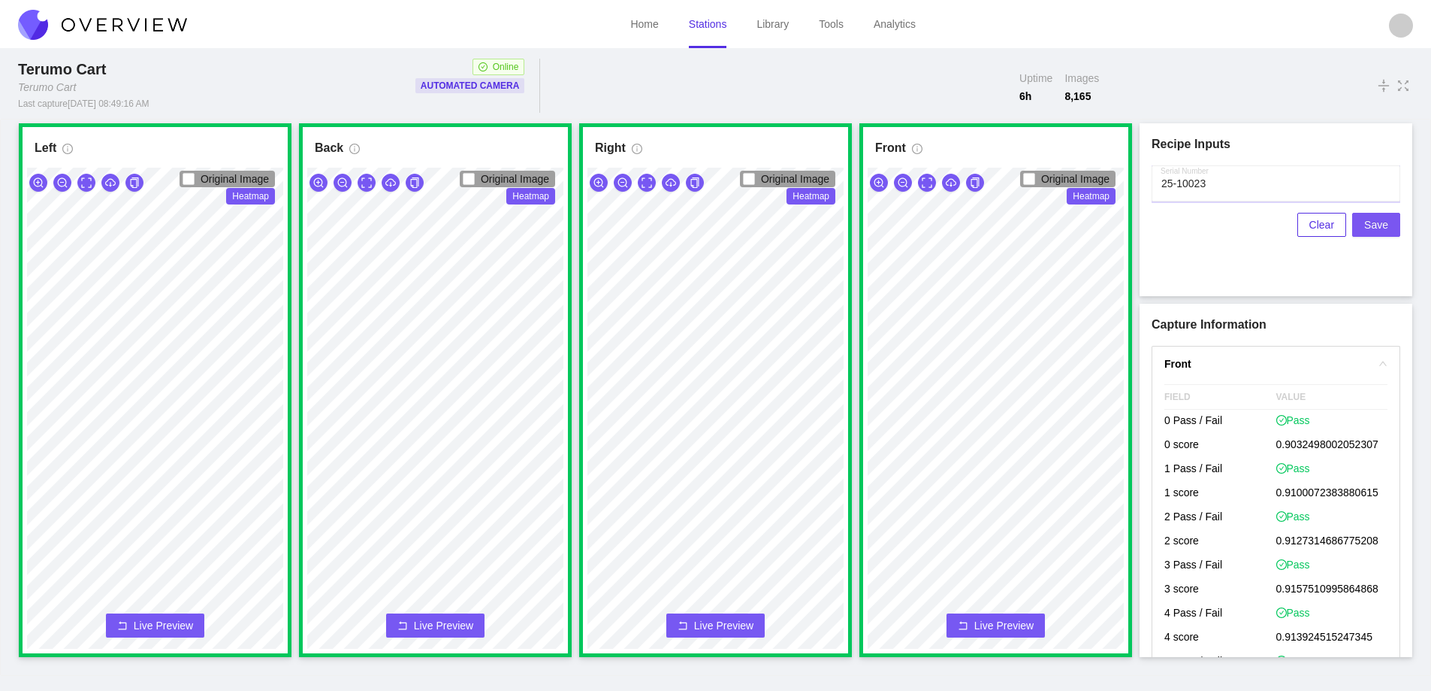
type input "25-10023"
click at [1376, 220] on span "Save" at bounding box center [1377, 224] width 24 height 17
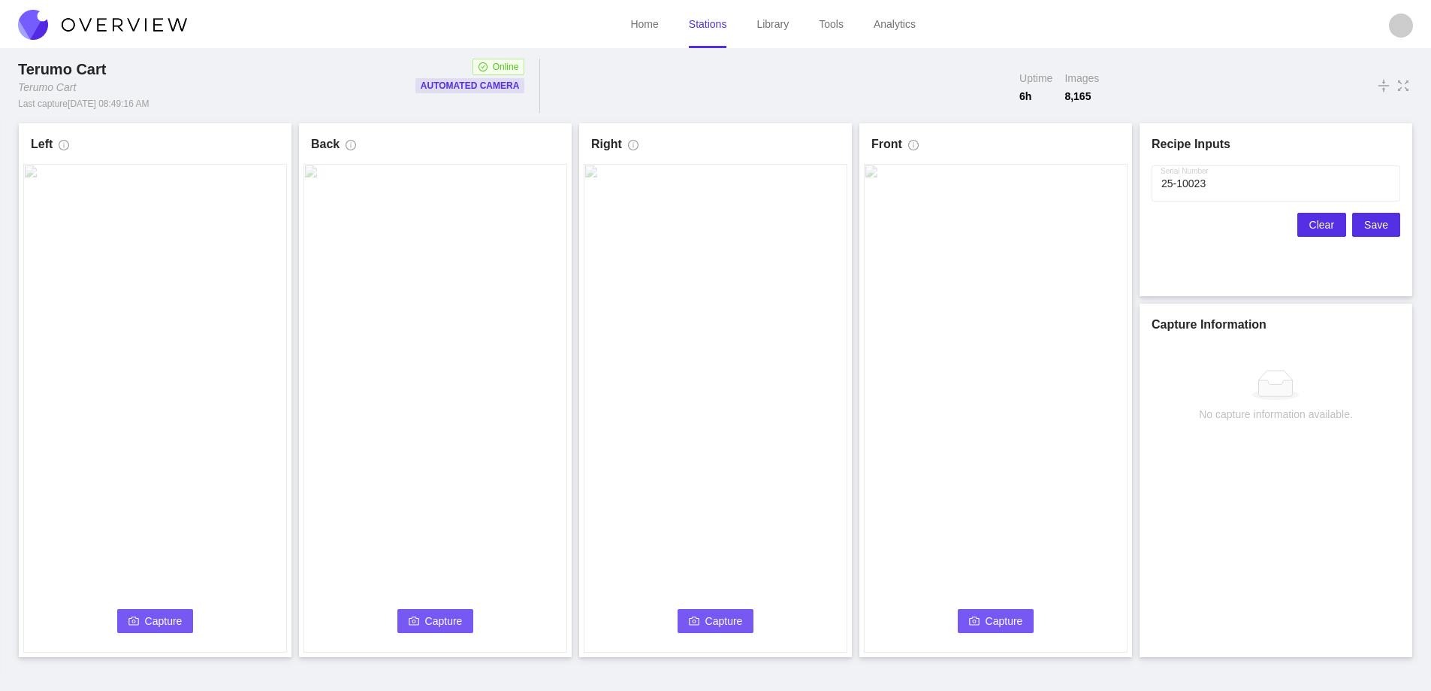
click at [1316, 225] on span "Clear" at bounding box center [1322, 224] width 25 height 17
click at [424, 618] on button "Capture" at bounding box center [435, 621] width 77 height 24
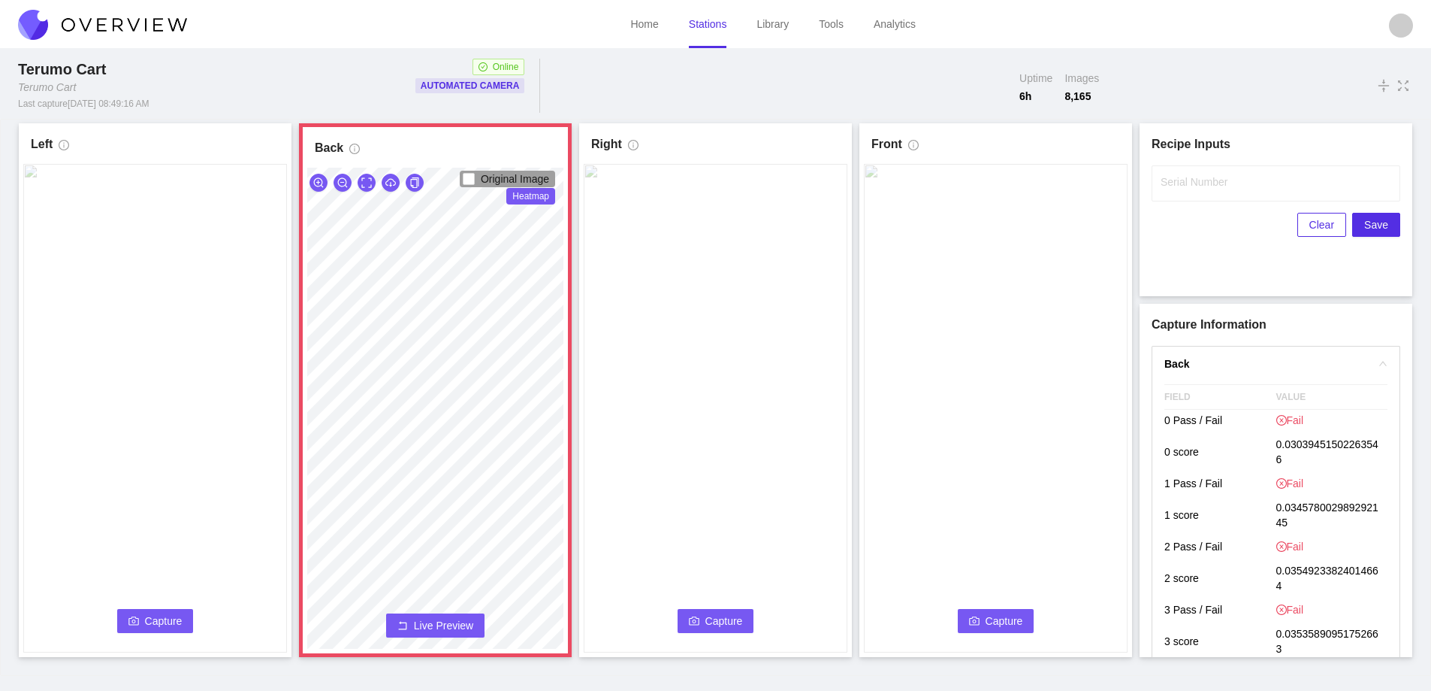
click at [429, 619] on span "Live Preview" at bounding box center [443, 625] width 59 height 15
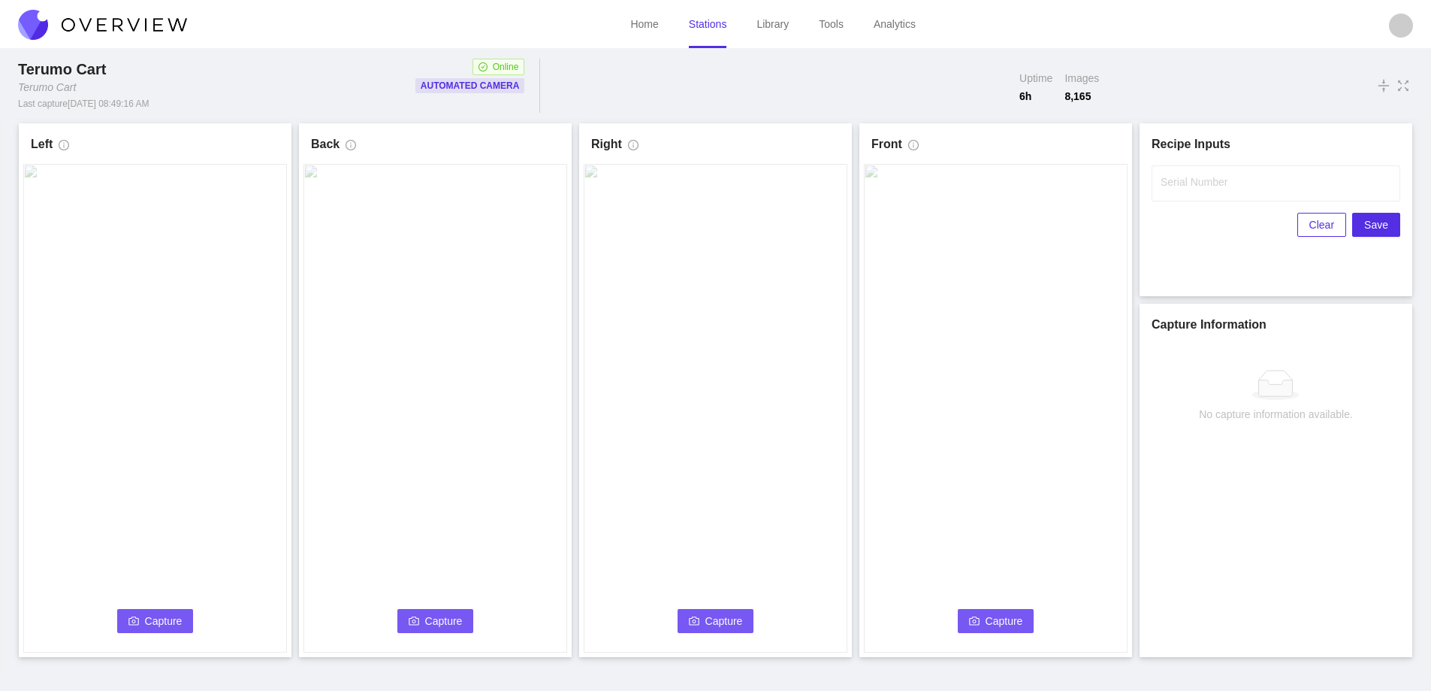
click at [156, 614] on span "Capture" at bounding box center [164, 620] width 38 height 17
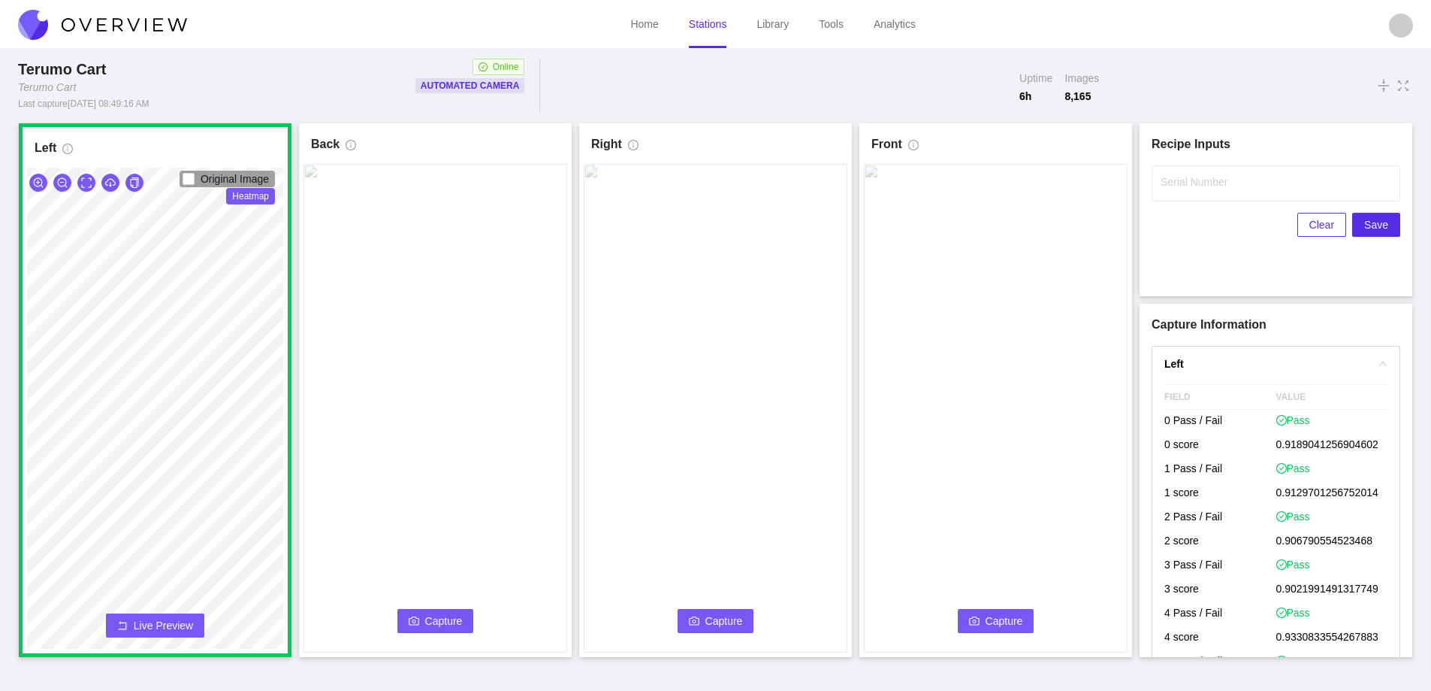
click at [433, 614] on span "Capture" at bounding box center [444, 620] width 38 height 17
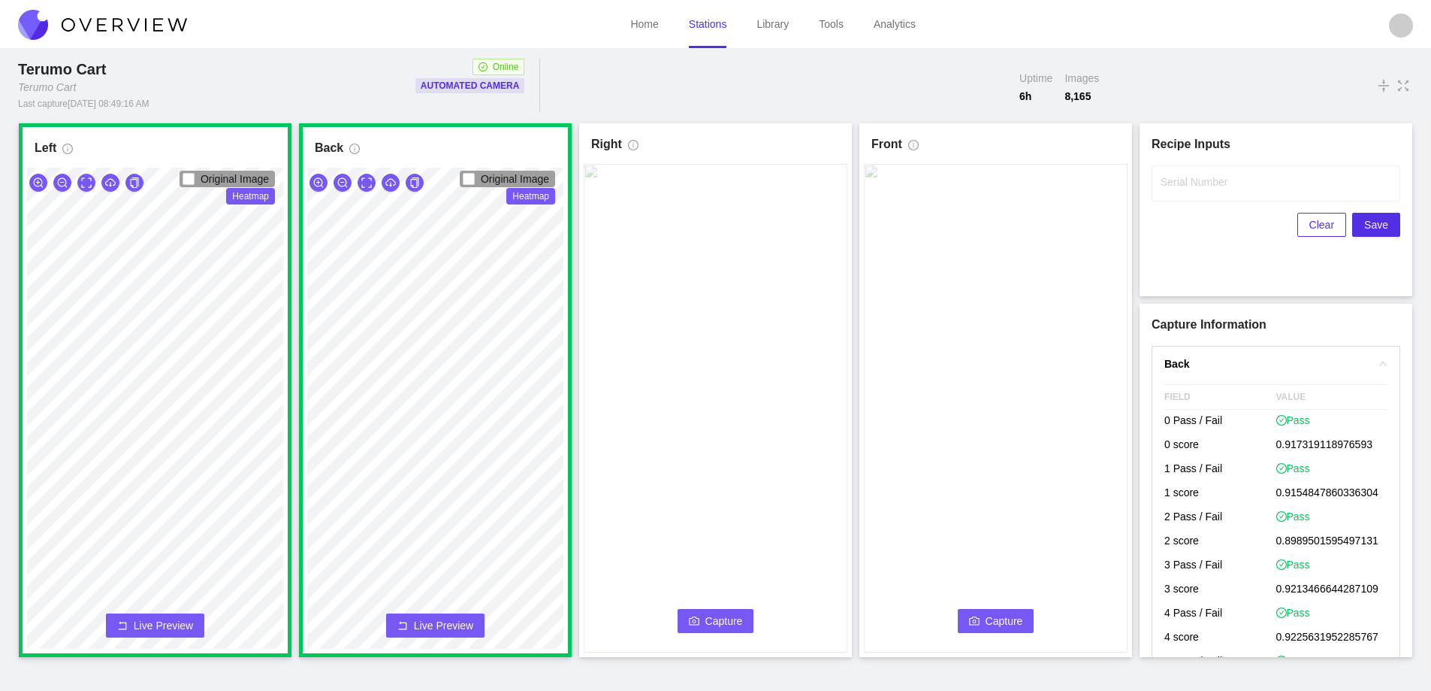
click at [707, 624] on span "Capture" at bounding box center [725, 620] width 38 height 17
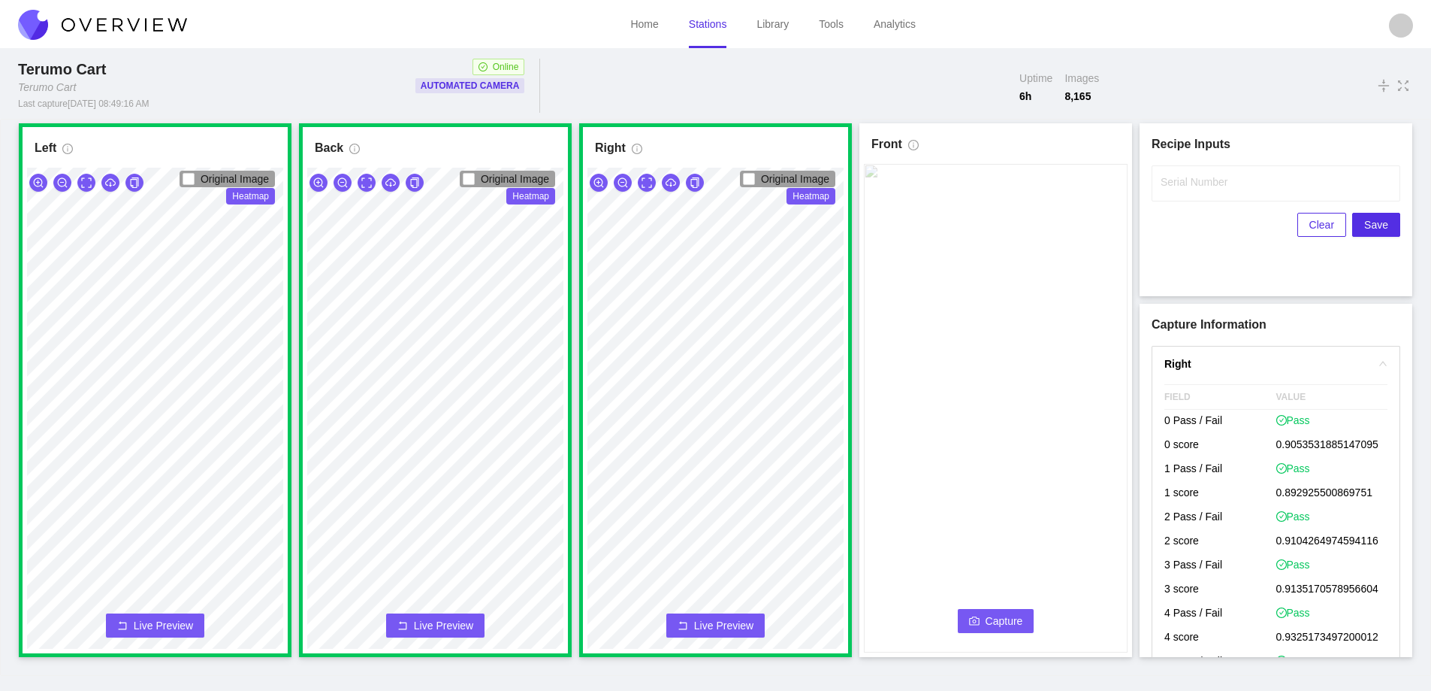
click at [982, 623] on button "Capture" at bounding box center [996, 621] width 77 height 24
click at [1172, 193] on input "Serial Number" at bounding box center [1276, 183] width 249 height 36
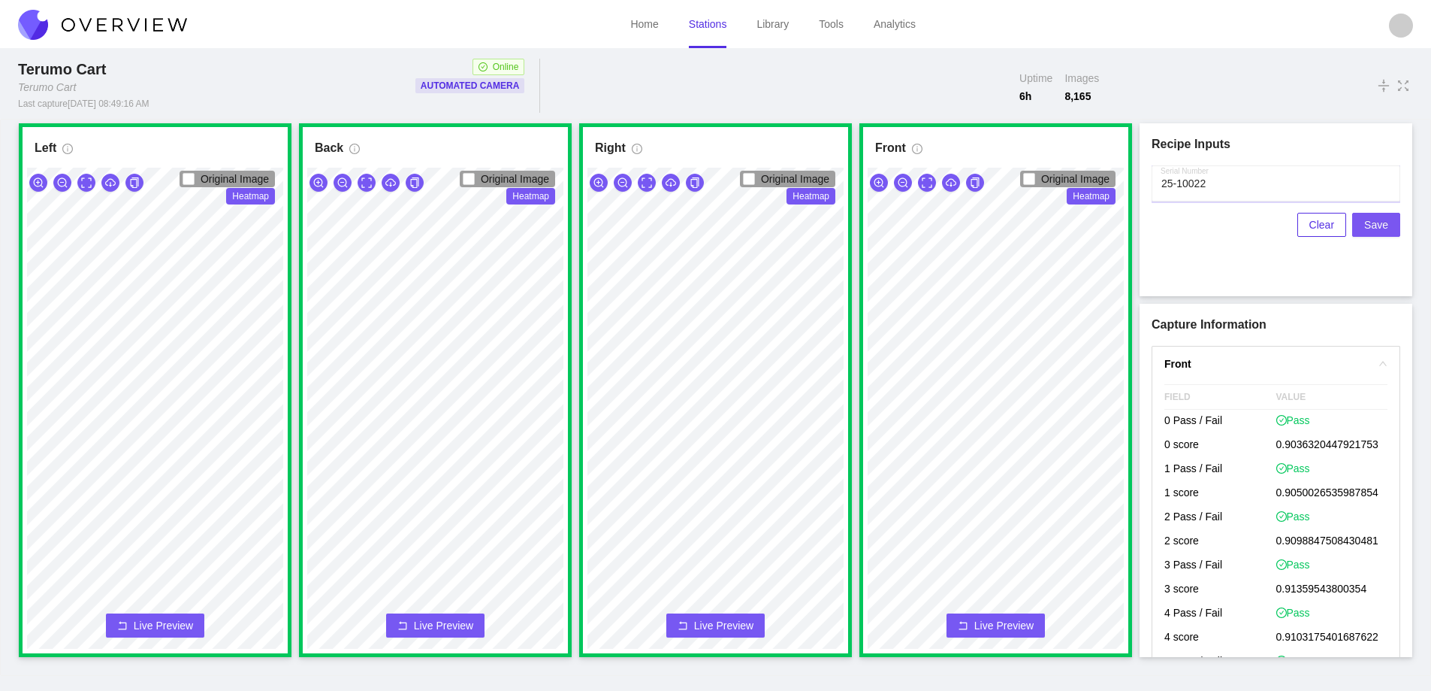
type input "25-10022"
click at [1377, 226] on span "Save" at bounding box center [1377, 224] width 24 height 17
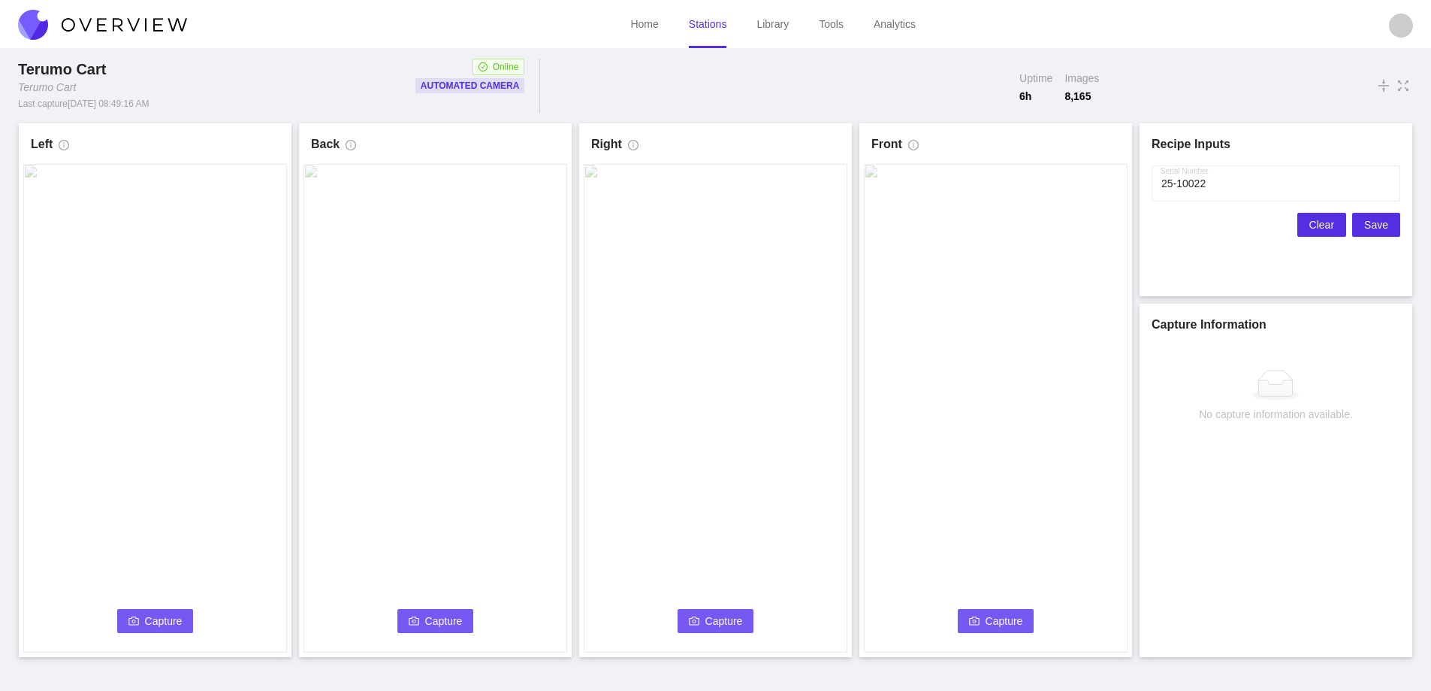
click at [1316, 223] on span "Clear" at bounding box center [1322, 224] width 25 height 17
click at [140, 617] on button "Capture" at bounding box center [155, 621] width 77 height 24
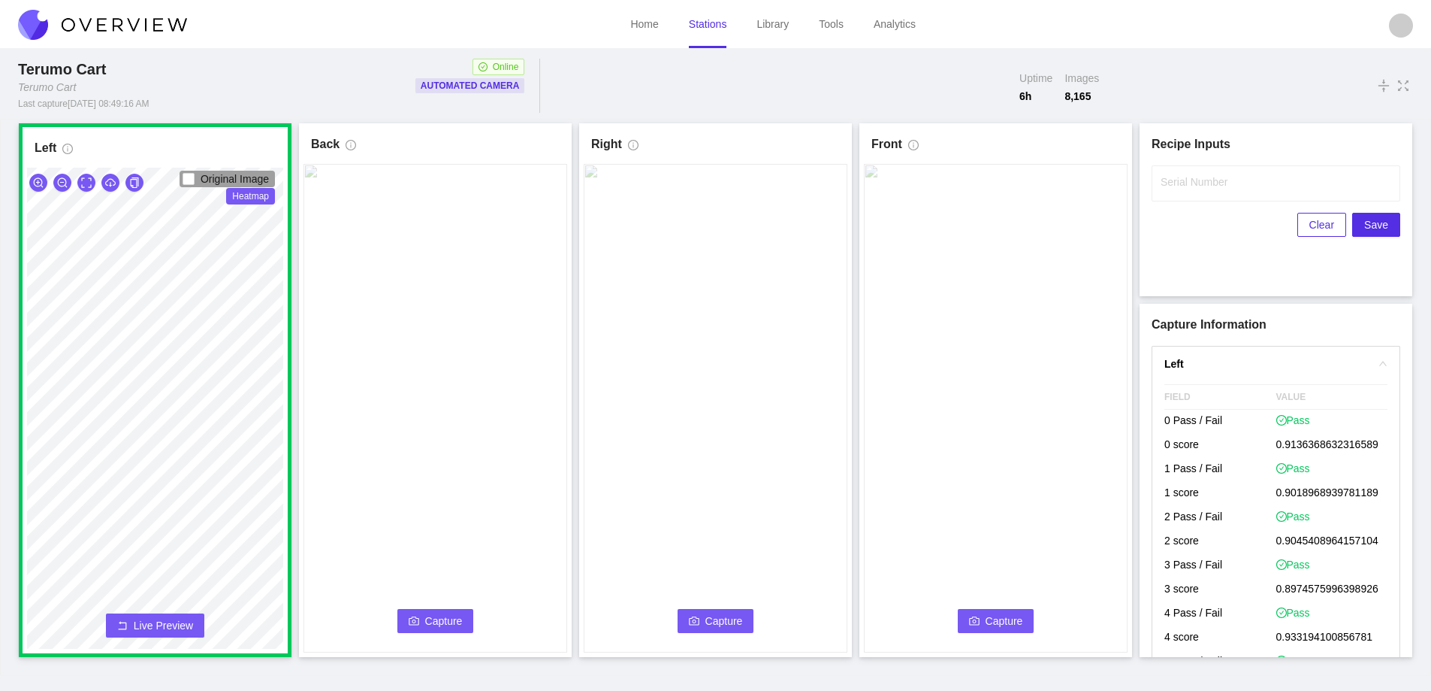
click at [434, 620] on span "Capture" at bounding box center [444, 620] width 38 height 17
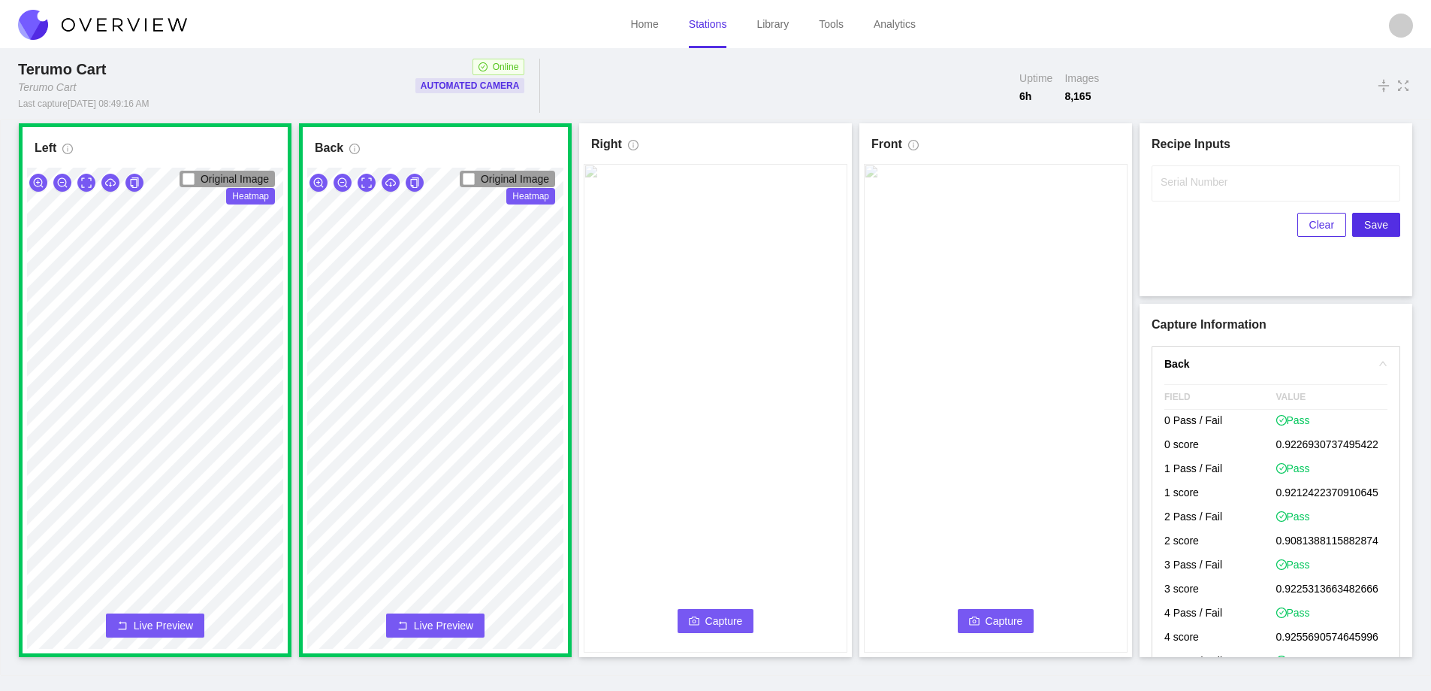
click at [718, 622] on span "Capture" at bounding box center [725, 620] width 38 height 17
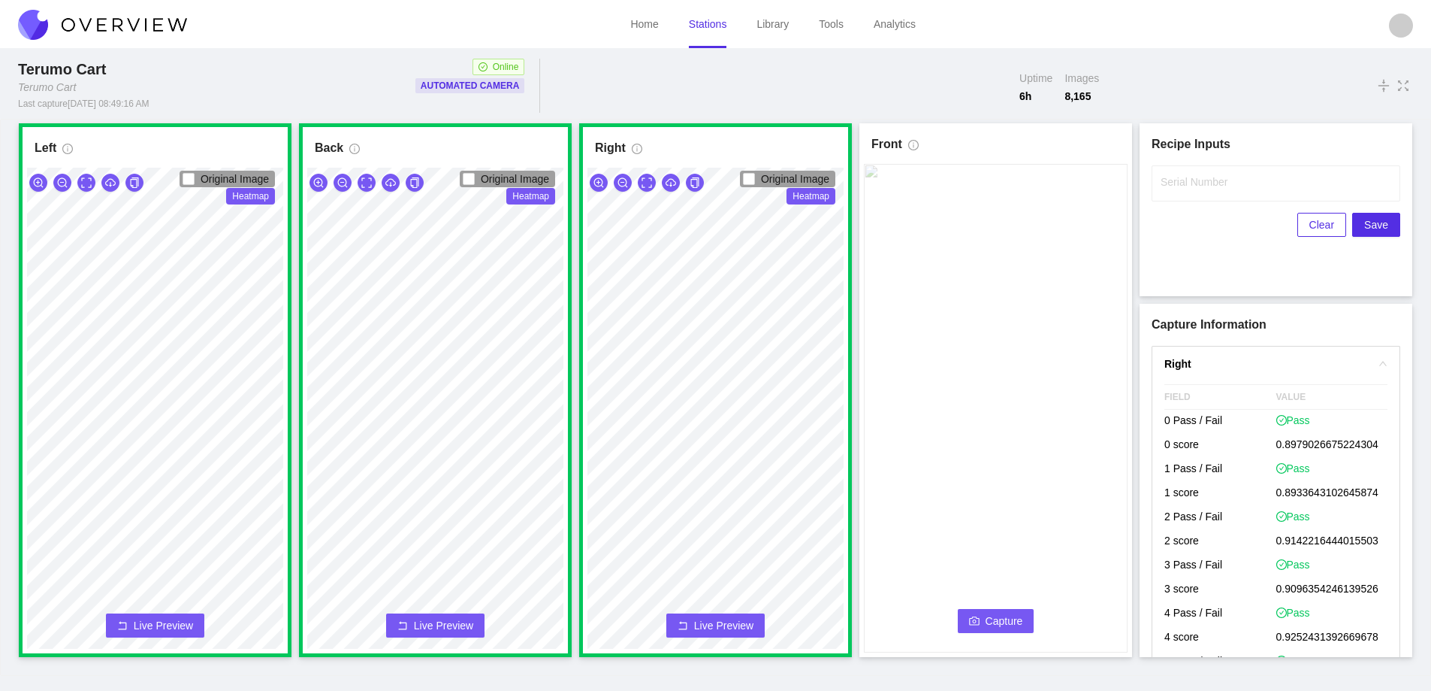
click at [996, 618] on span "Capture" at bounding box center [1005, 620] width 38 height 17
click at [1173, 190] on input "Serial Number" at bounding box center [1276, 183] width 249 height 36
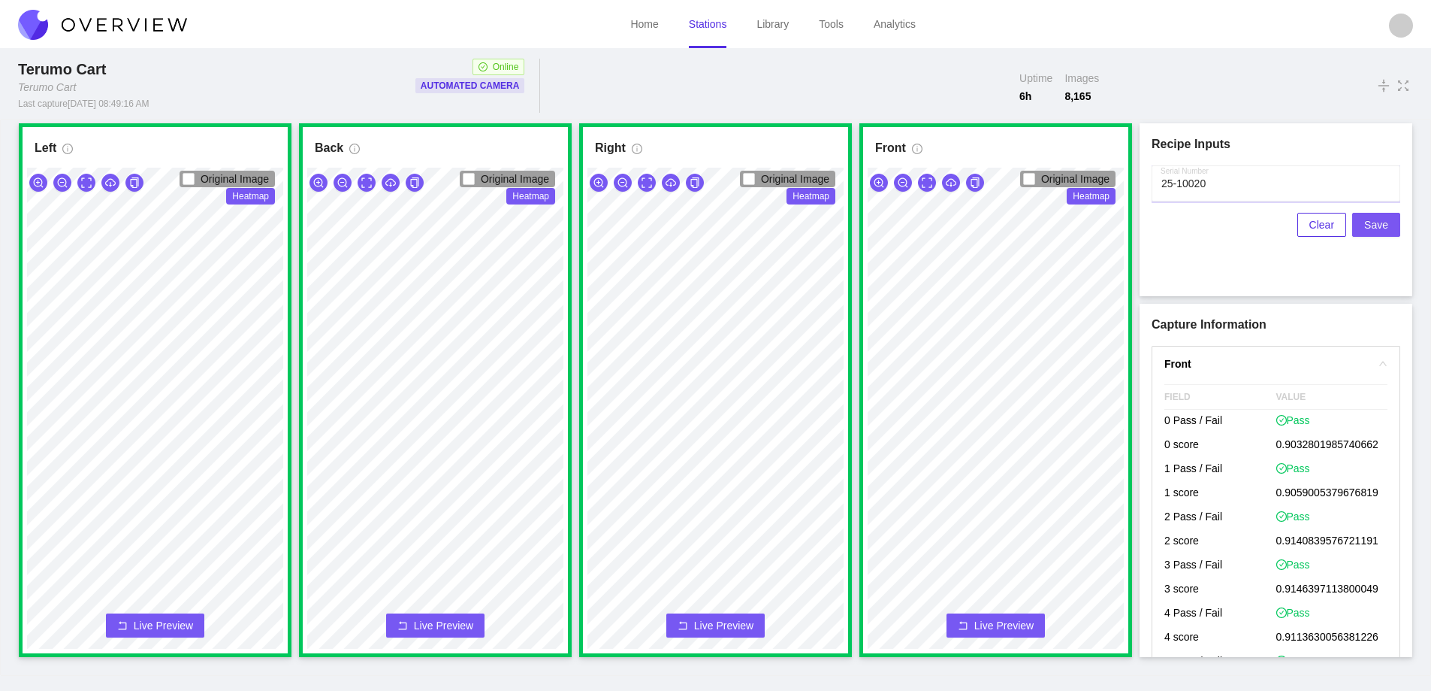
type input "25-10020"
click at [1380, 228] on span "Save" at bounding box center [1377, 224] width 24 height 17
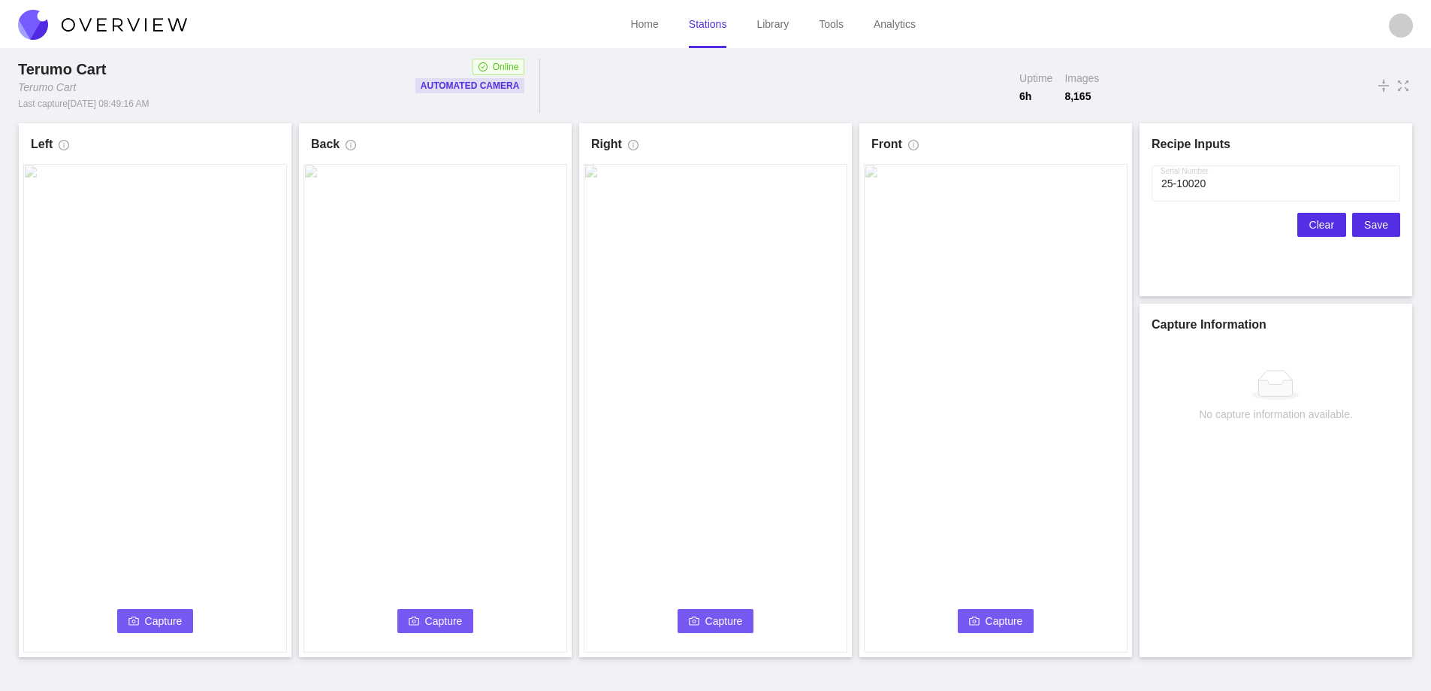
click at [1320, 224] on span "Clear" at bounding box center [1322, 224] width 25 height 17
click at [155, 624] on span "Capture" at bounding box center [164, 620] width 38 height 17
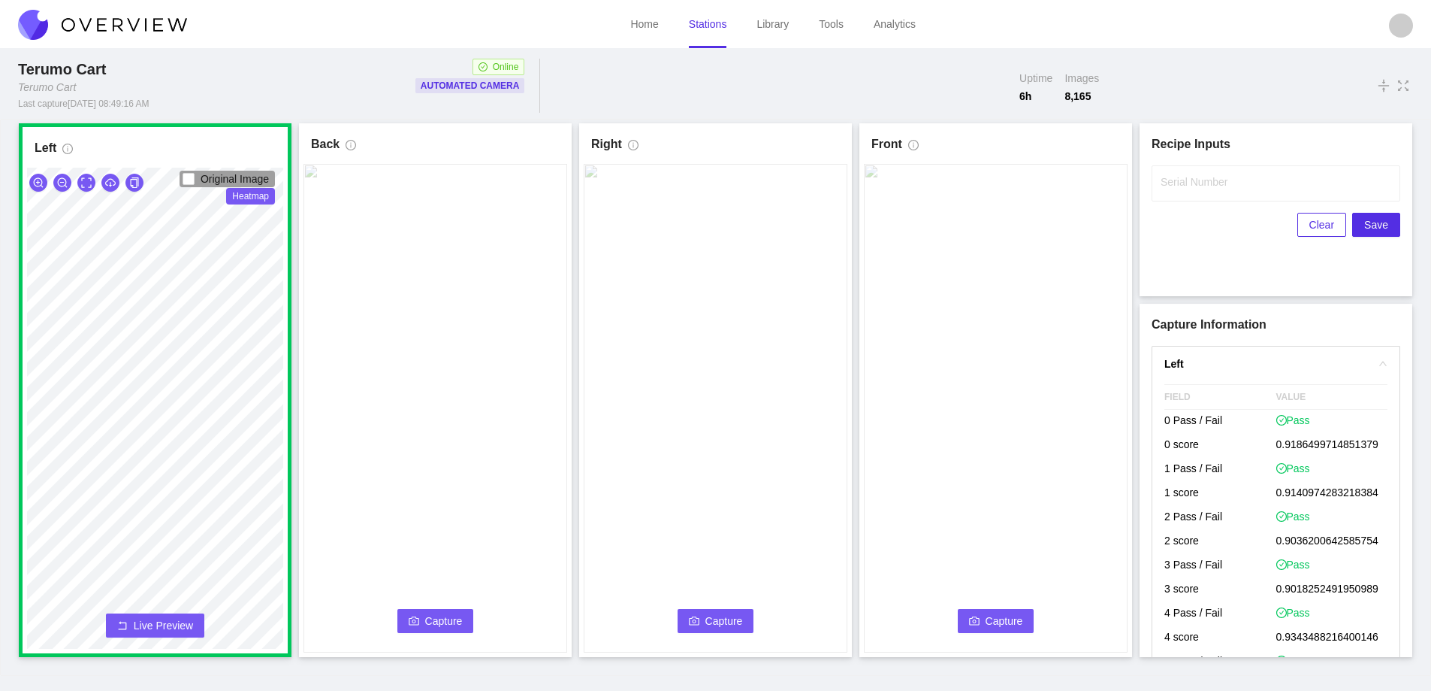
click at [420, 618] on button "Capture" at bounding box center [435, 621] width 77 height 24
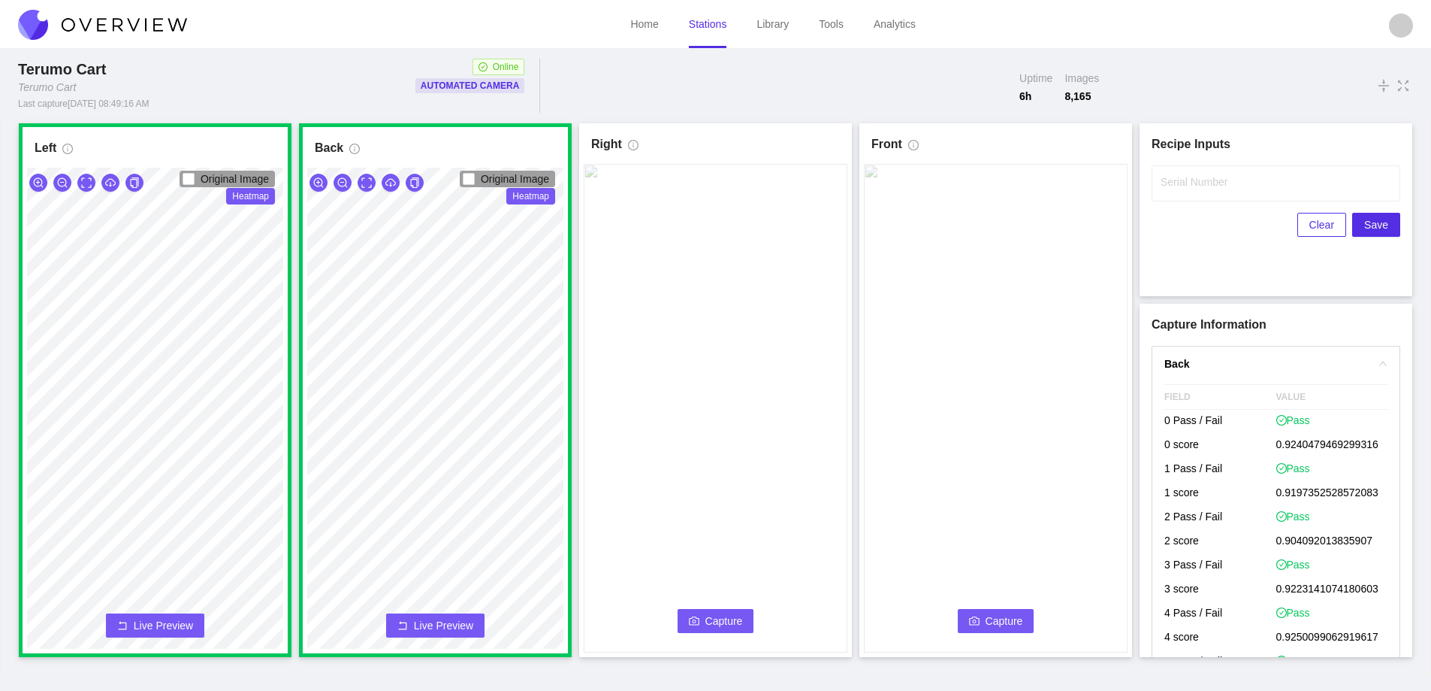
click at [701, 613] on button "Capture" at bounding box center [716, 621] width 77 height 24
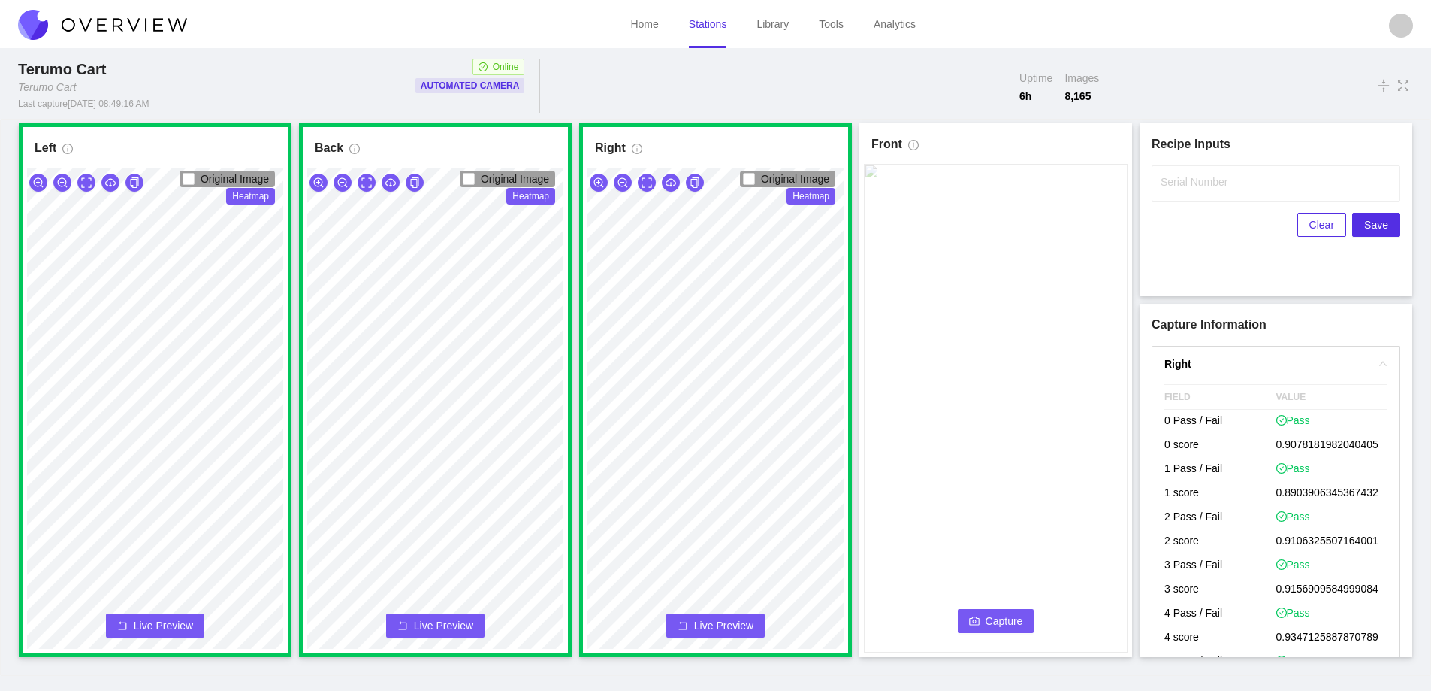
click at [984, 620] on button "Capture" at bounding box center [996, 621] width 77 height 24
click at [1179, 184] on label "Serial Number" at bounding box center [1194, 181] width 67 height 15
click at [1179, 184] on input "Serial Number" at bounding box center [1276, 183] width 249 height 36
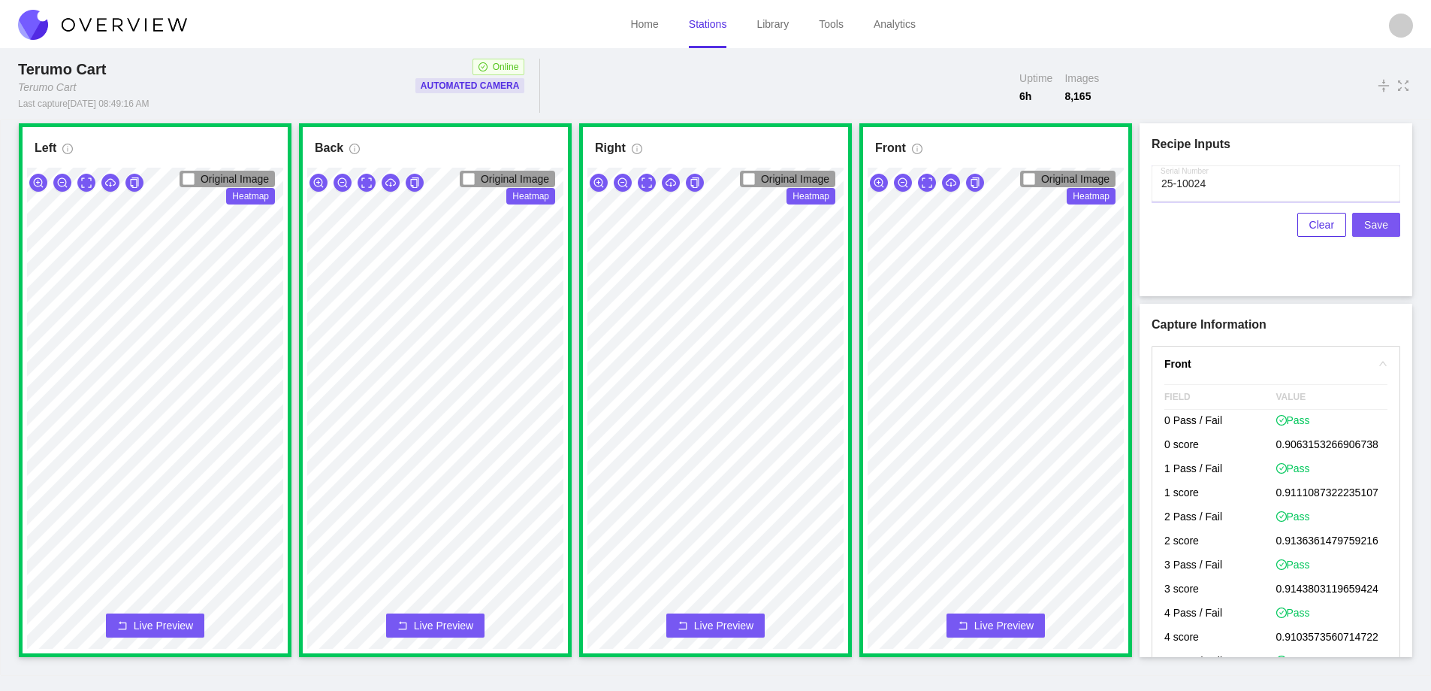
type input "25-10024"
click at [1383, 225] on span "Save" at bounding box center [1377, 224] width 24 height 17
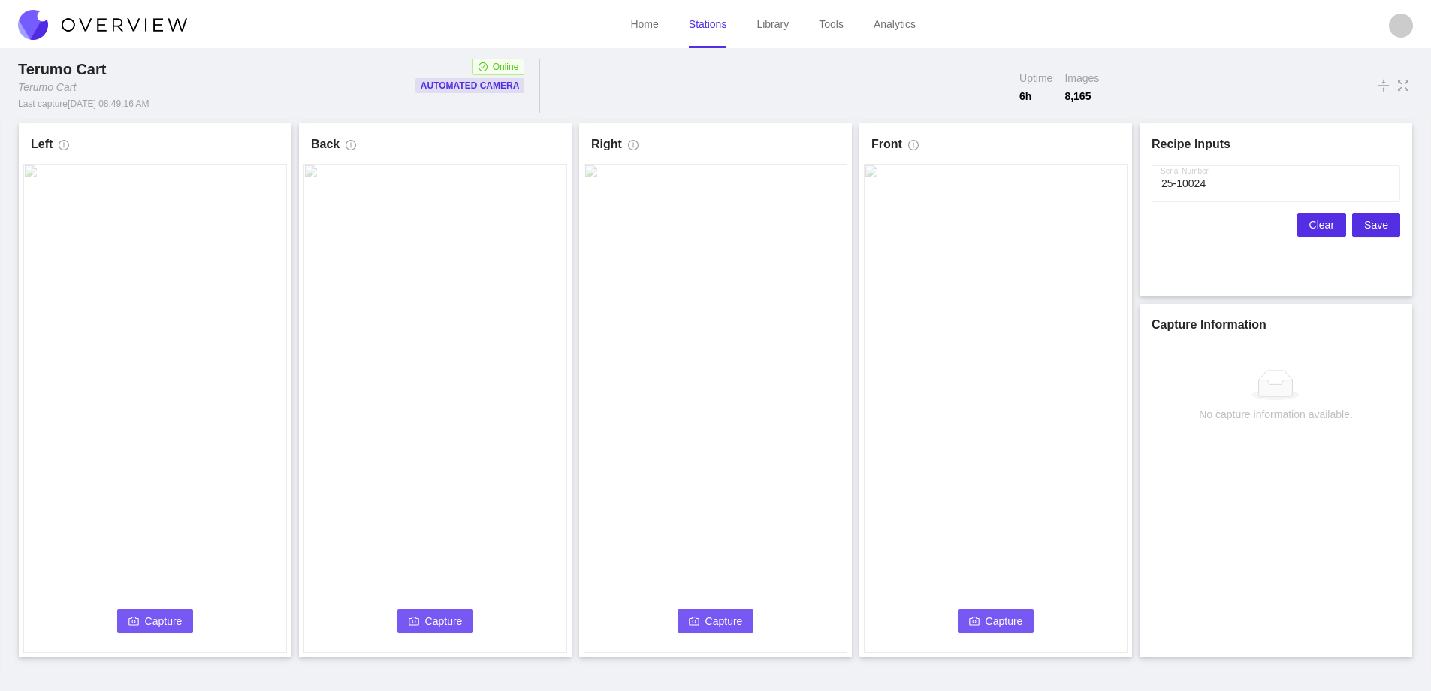
click at [1333, 223] on span "Clear" at bounding box center [1322, 224] width 25 height 17
click at [153, 612] on span "Capture" at bounding box center [164, 620] width 38 height 17
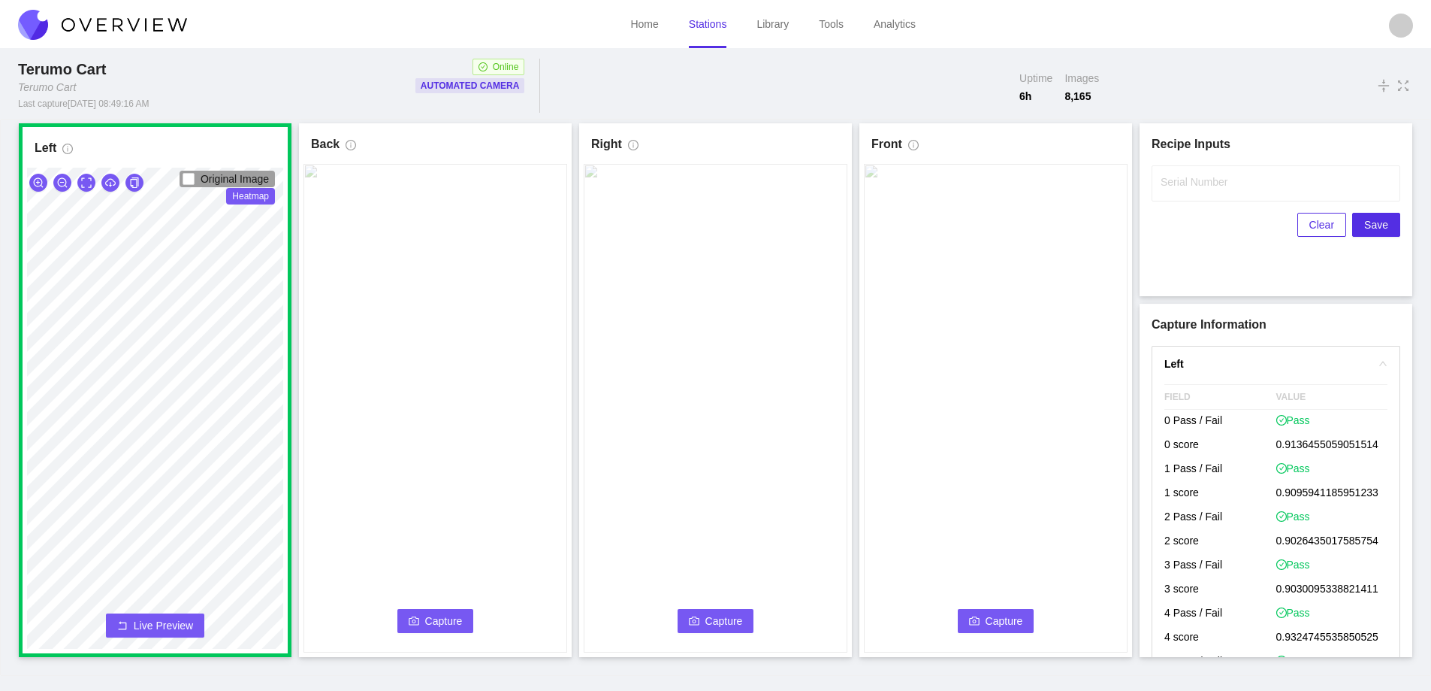
click at [436, 618] on span "Capture" at bounding box center [444, 620] width 38 height 17
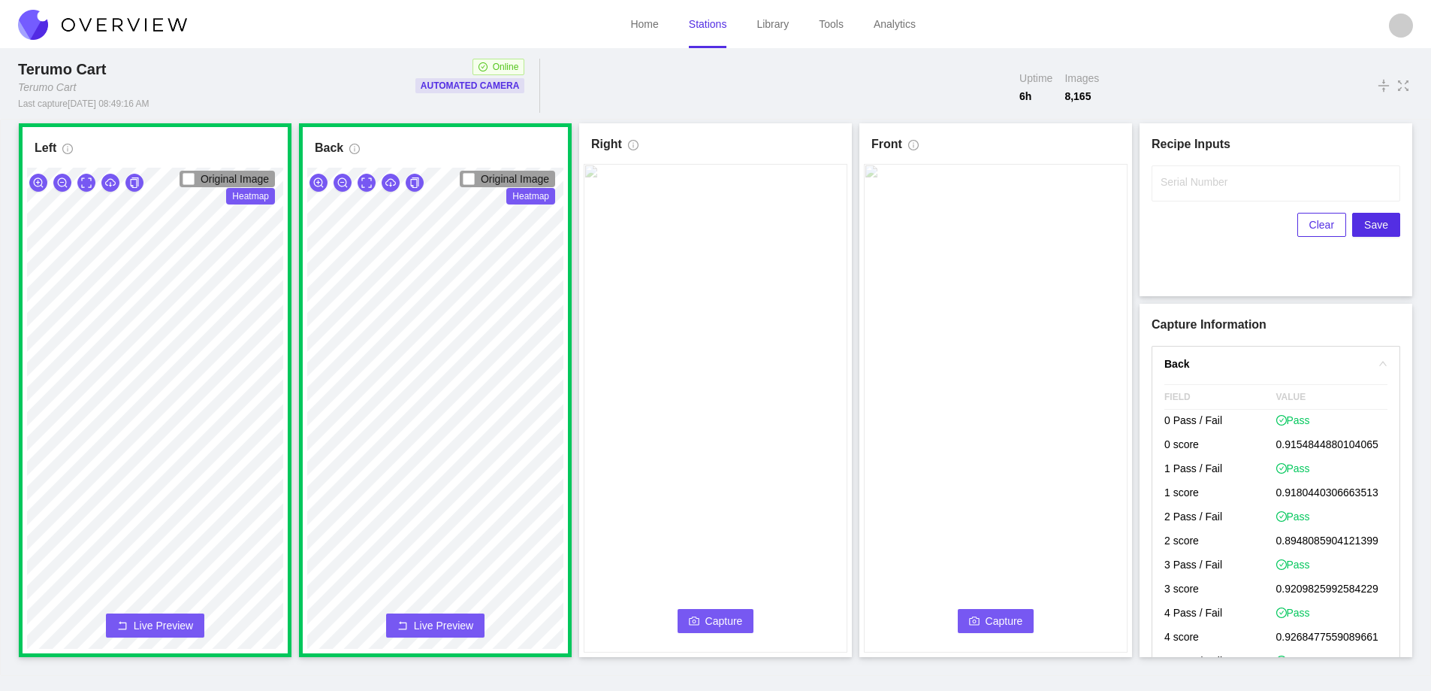
click at [721, 606] on video at bounding box center [716, 408] width 264 height 488
click at [727, 612] on button "Capture" at bounding box center [716, 621] width 77 height 24
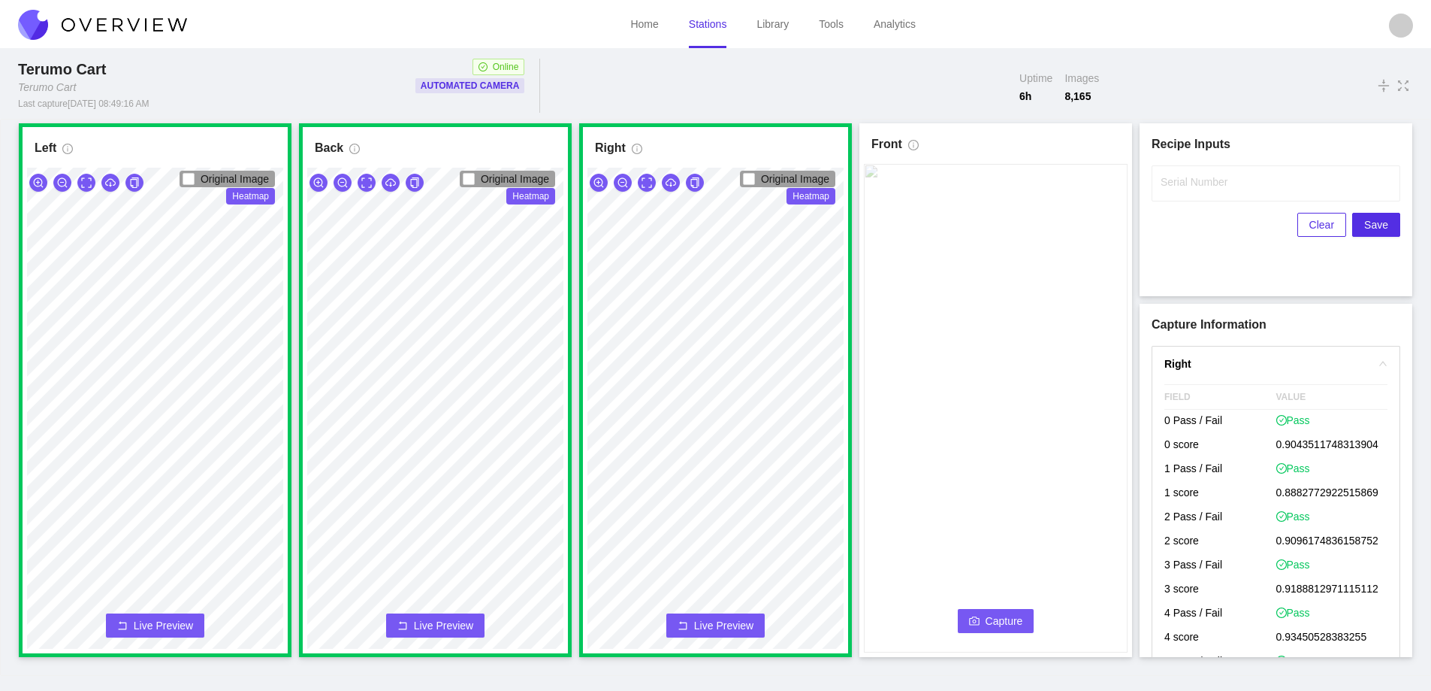
click at [984, 624] on button "Capture" at bounding box center [996, 621] width 77 height 24
click at [1180, 175] on label "Serial Number" at bounding box center [1194, 181] width 67 height 15
click at [1180, 175] on input "Serial Number" at bounding box center [1276, 183] width 249 height 36
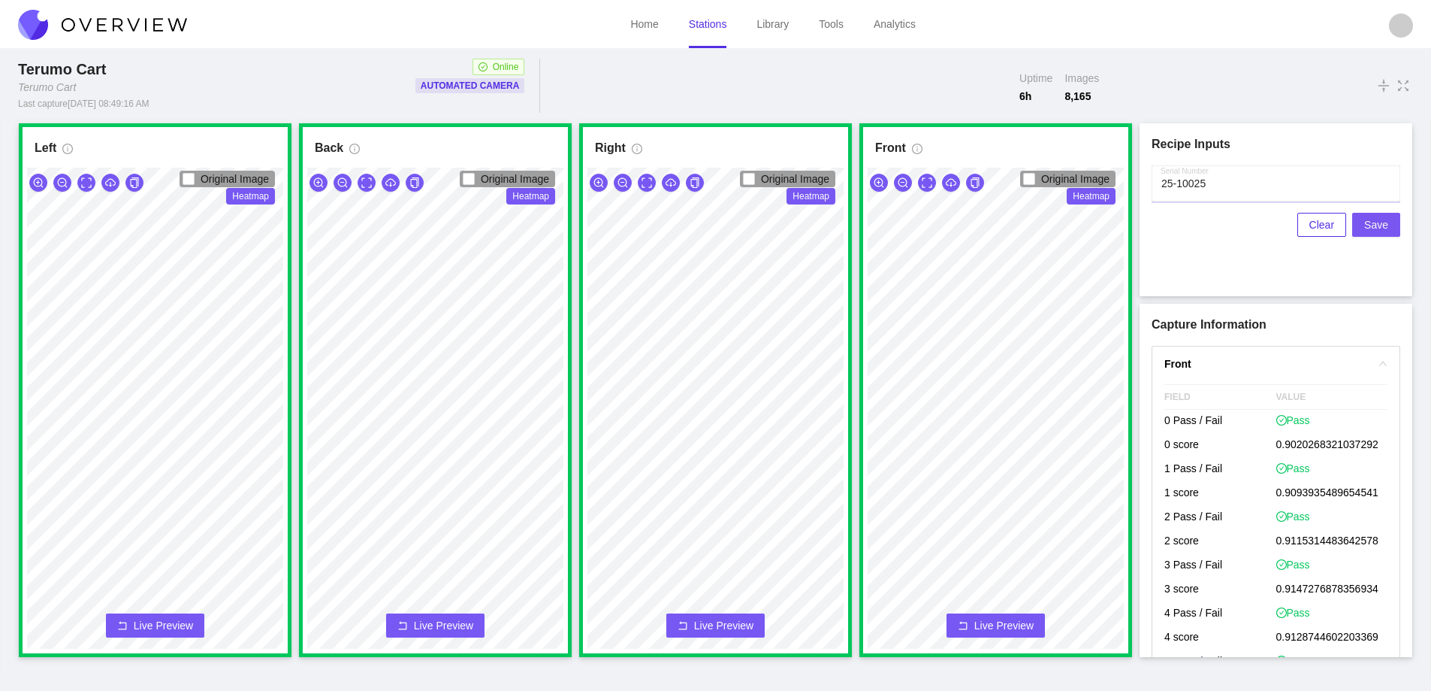
type input "25-10025"
click at [1374, 224] on span "Save" at bounding box center [1377, 224] width 24 height 17
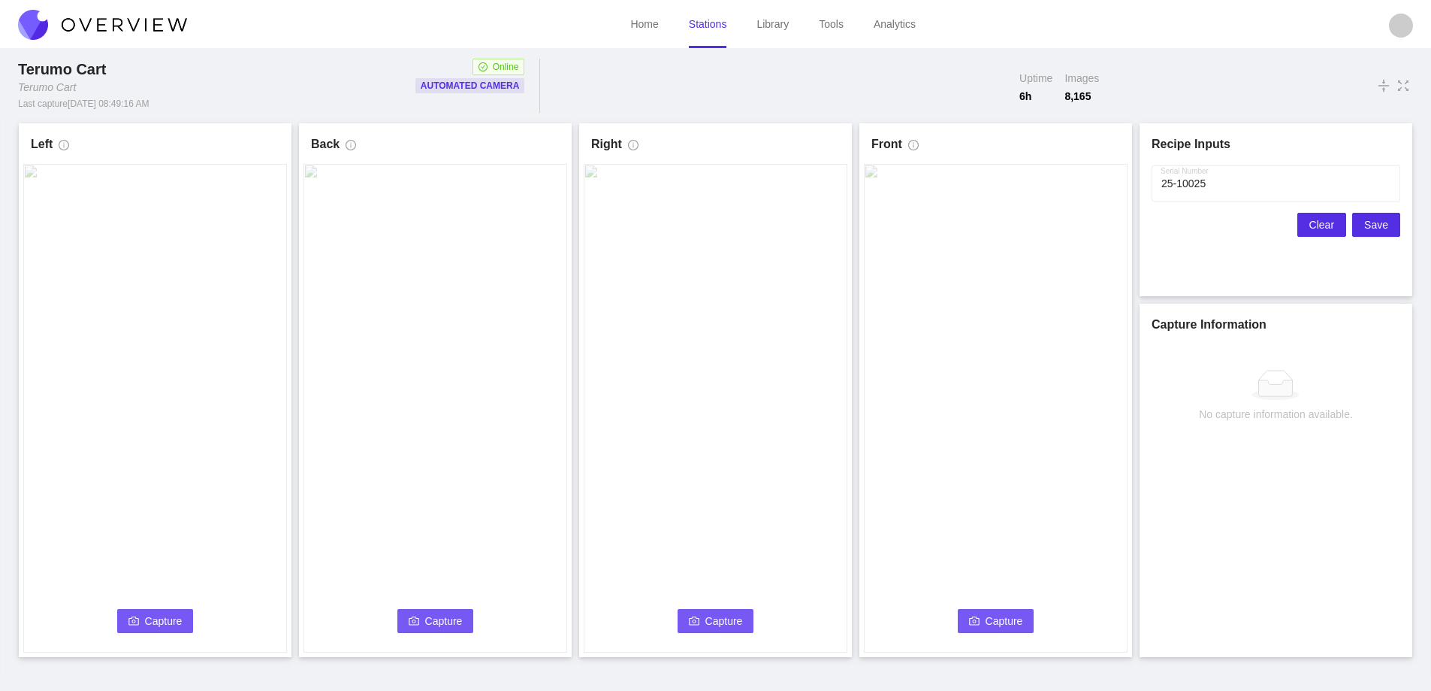
click at [1319, 222] on span "Clear" at bounding box center [1322, 224] width 25 height 17
click at [140, 618] on button "Capture" at bounding box center [155, 621] width 77 height 24
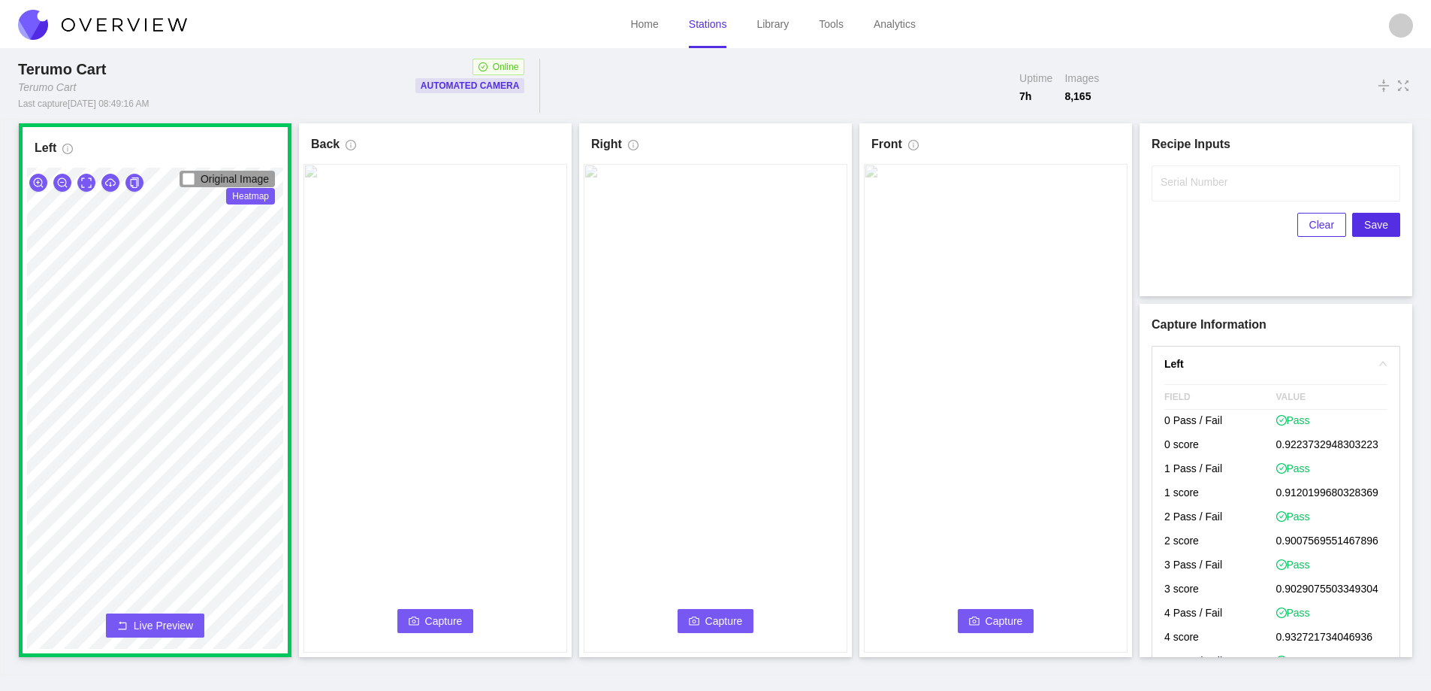
click at [434, 621] on span "Capture" at bounding box center [444, 620] width 38 height 17
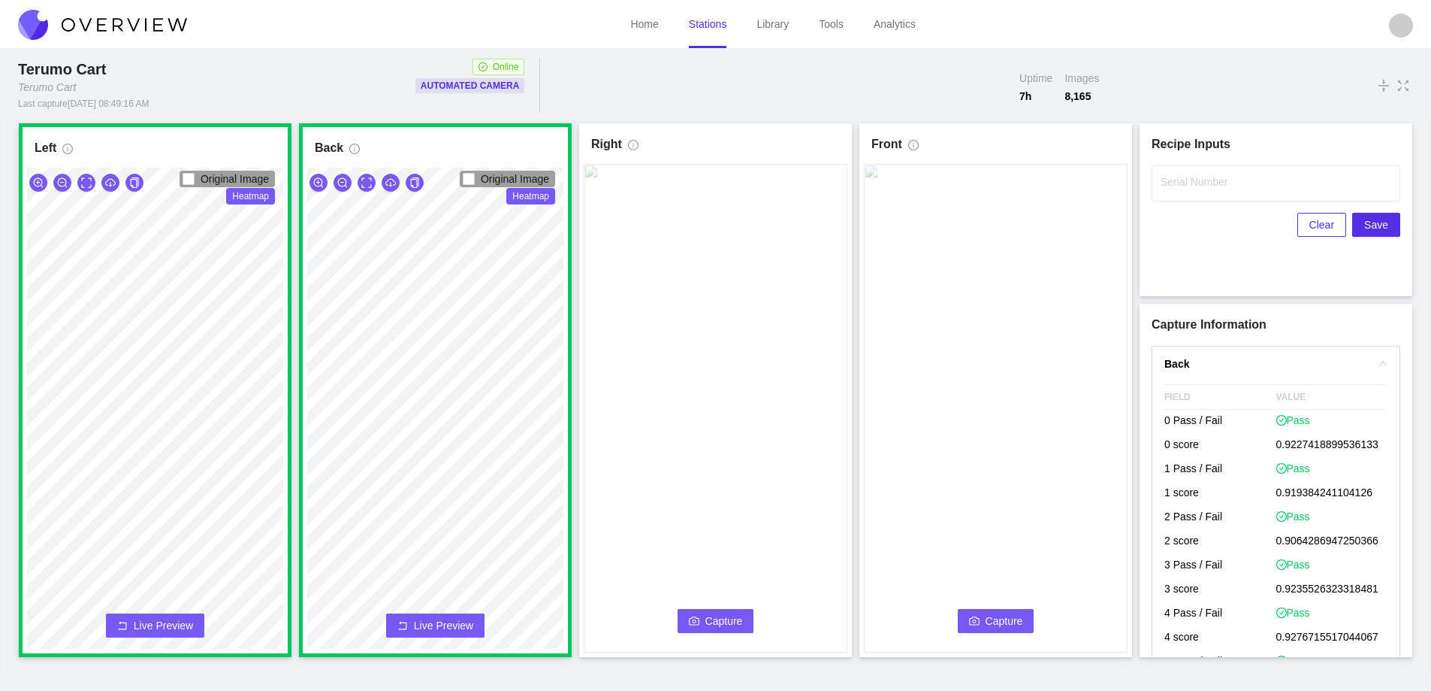
click at [701, 620] on button "Capture" at bounding box center [716, 621] width 77 height 24
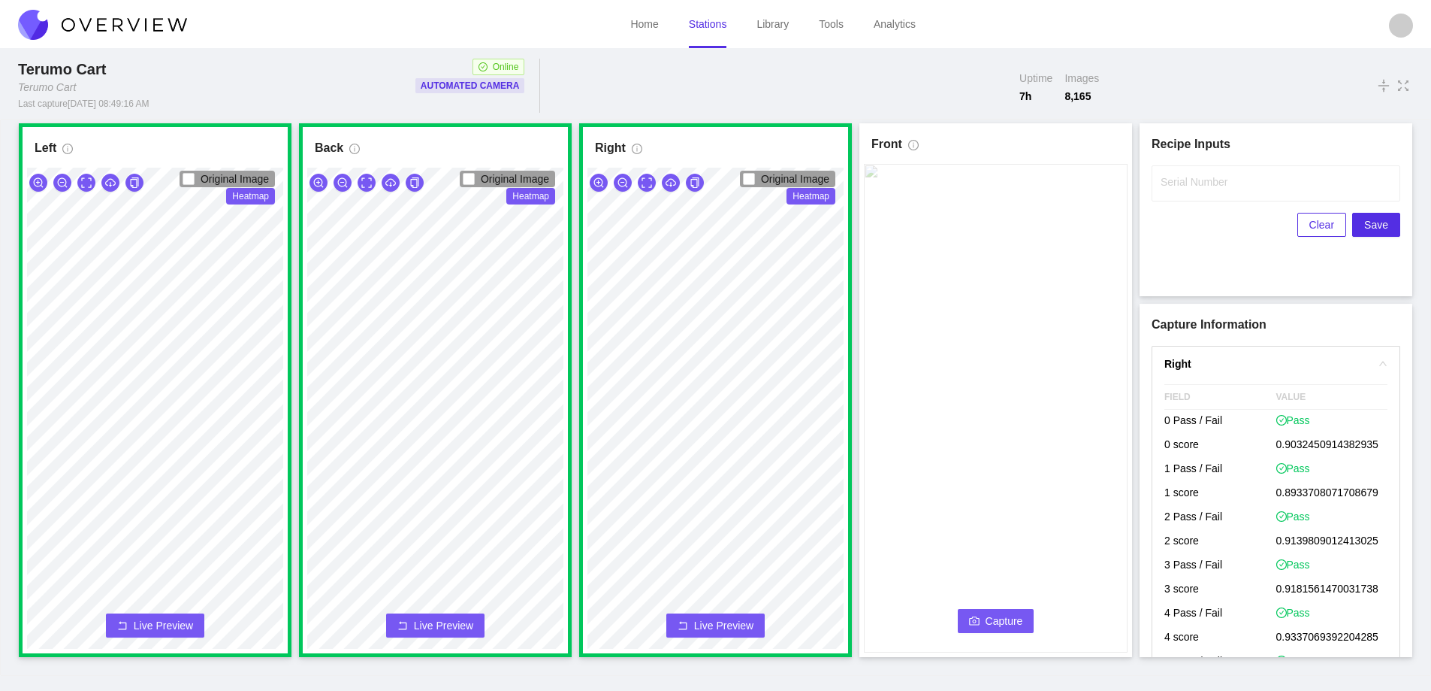
click at [990, 621] on span "Capture" at bounding box center [1005, 620] width 38 height 17
click at [1183, 189] on input "Serial Number" at bounding box center [1276, 183] width 249 height 36
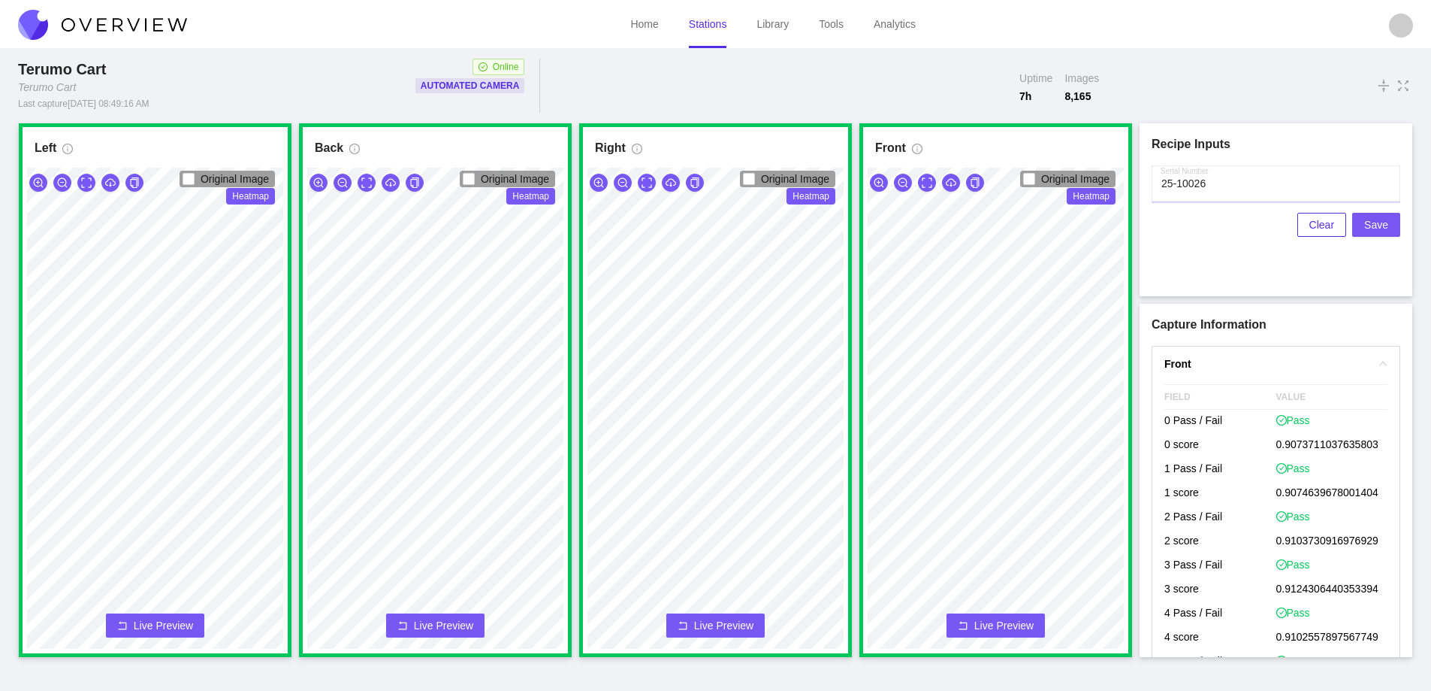
type input "25-10026"
click at [1375, 222] on span "Save" at bounding box center [1377, 224] width 24 height 17
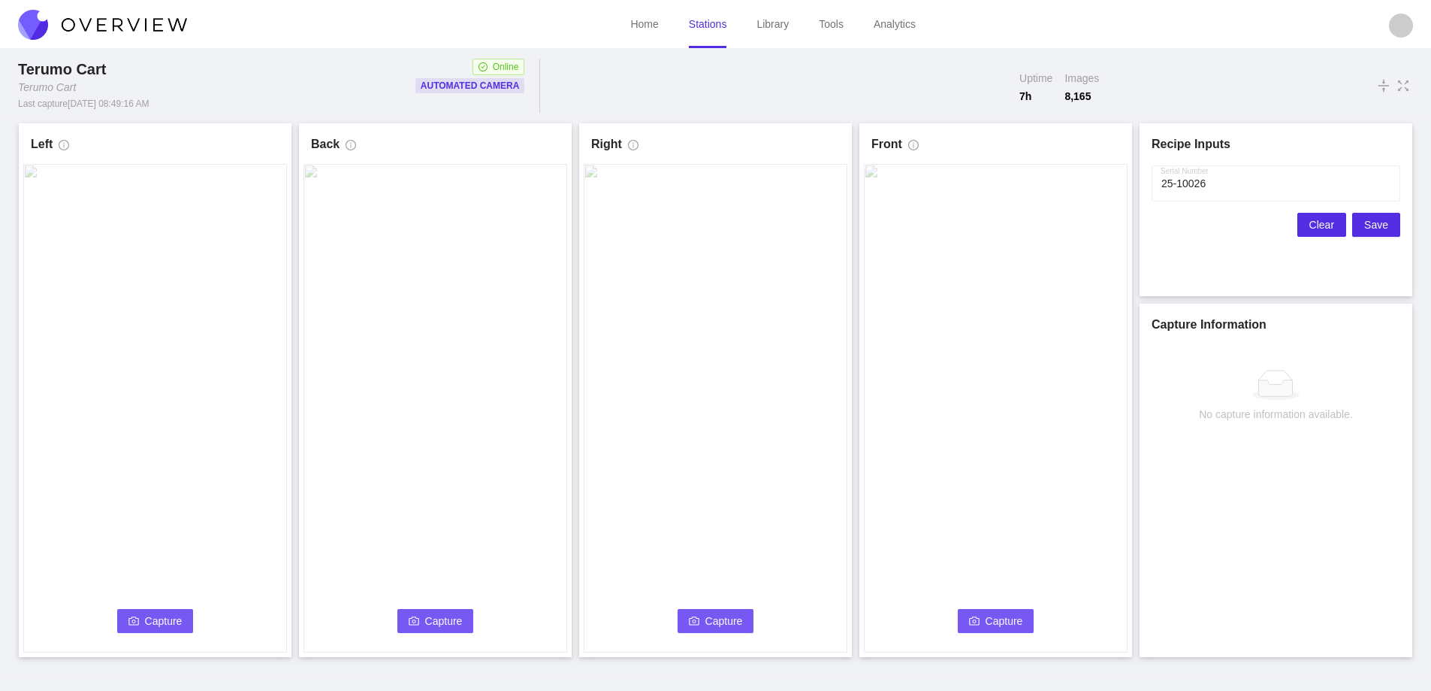
click at [1313, 227] on button "Clear" at bounding box center [1322, 225] width 49 height 24
click at [173, 619] on span "Capture" at bounding box center [164, 620] width 38 height 17
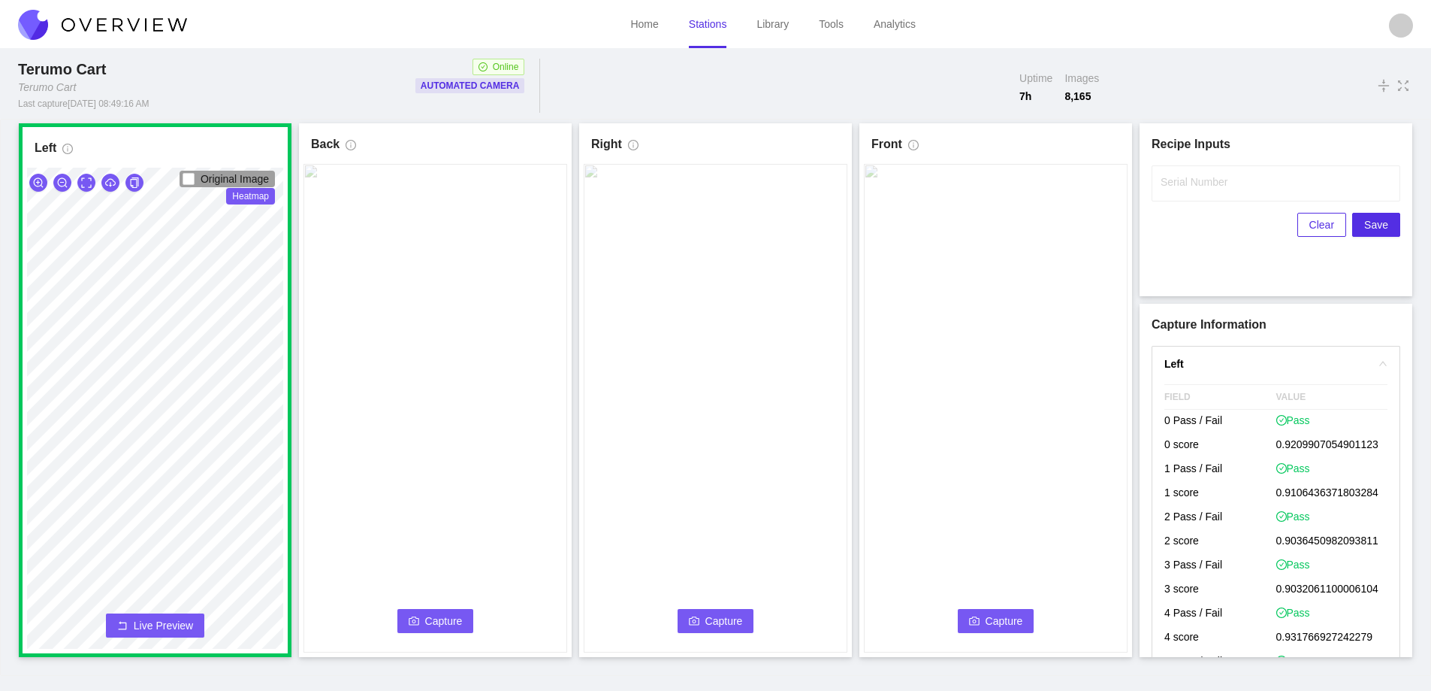
click at [408, 615] on button "Capture" at bounding box center [435, 621] width 77 height 24
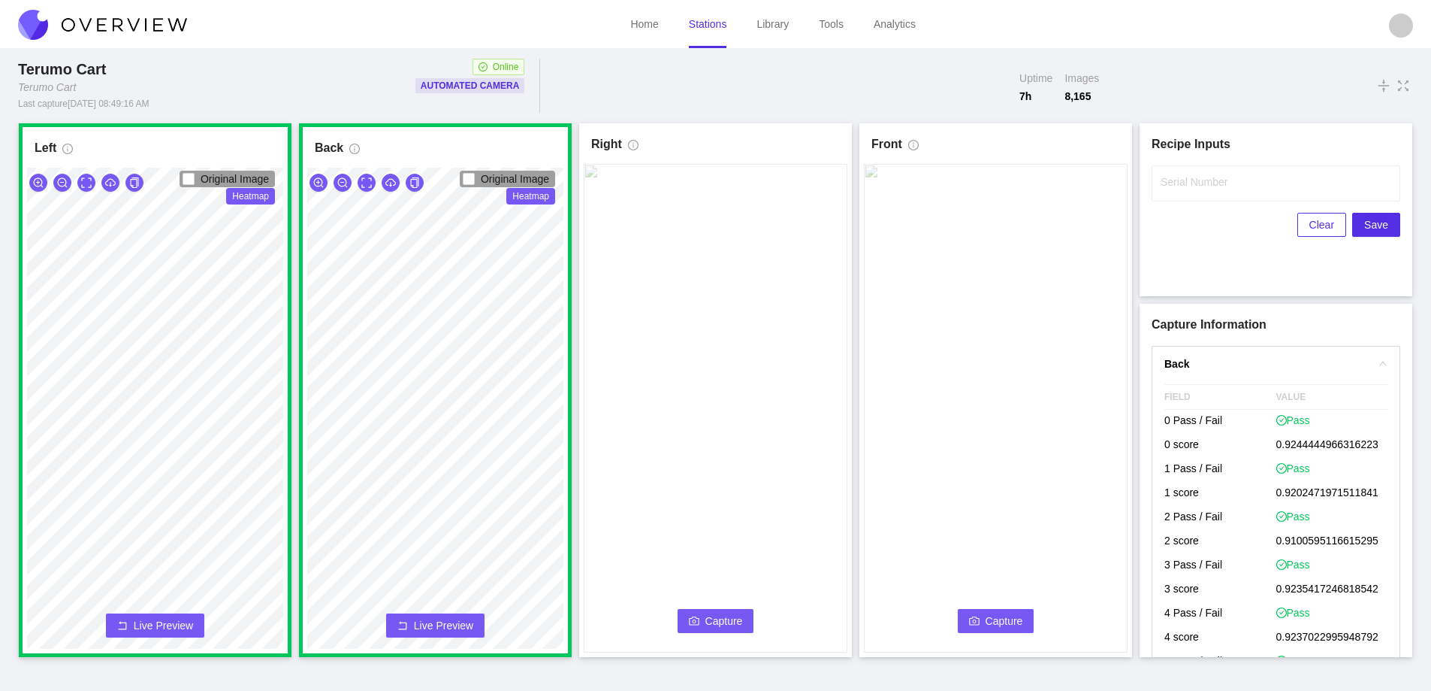
click at [718, 618] on span "Capture" at bounding box center [725, 620] width 38 height 17
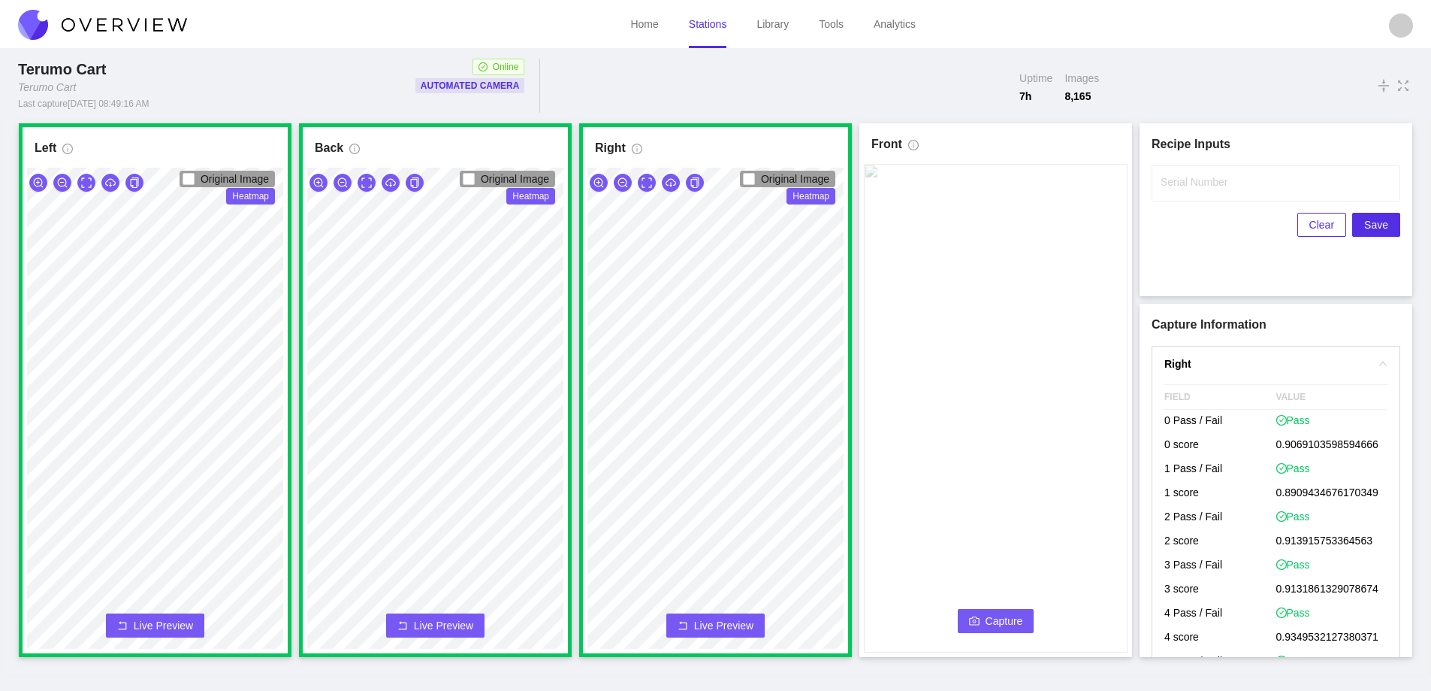
click at [975, 617] on icon "camera" at bounding box center [974, 620] width 11 height 8
click at [1180, 187] on label "Serial Number" at bounding box center [1194, 181] width 67 height 15
click at [1180, 187] on input "Serial Number" at bounding box center [1276, 183] width 249 height 36
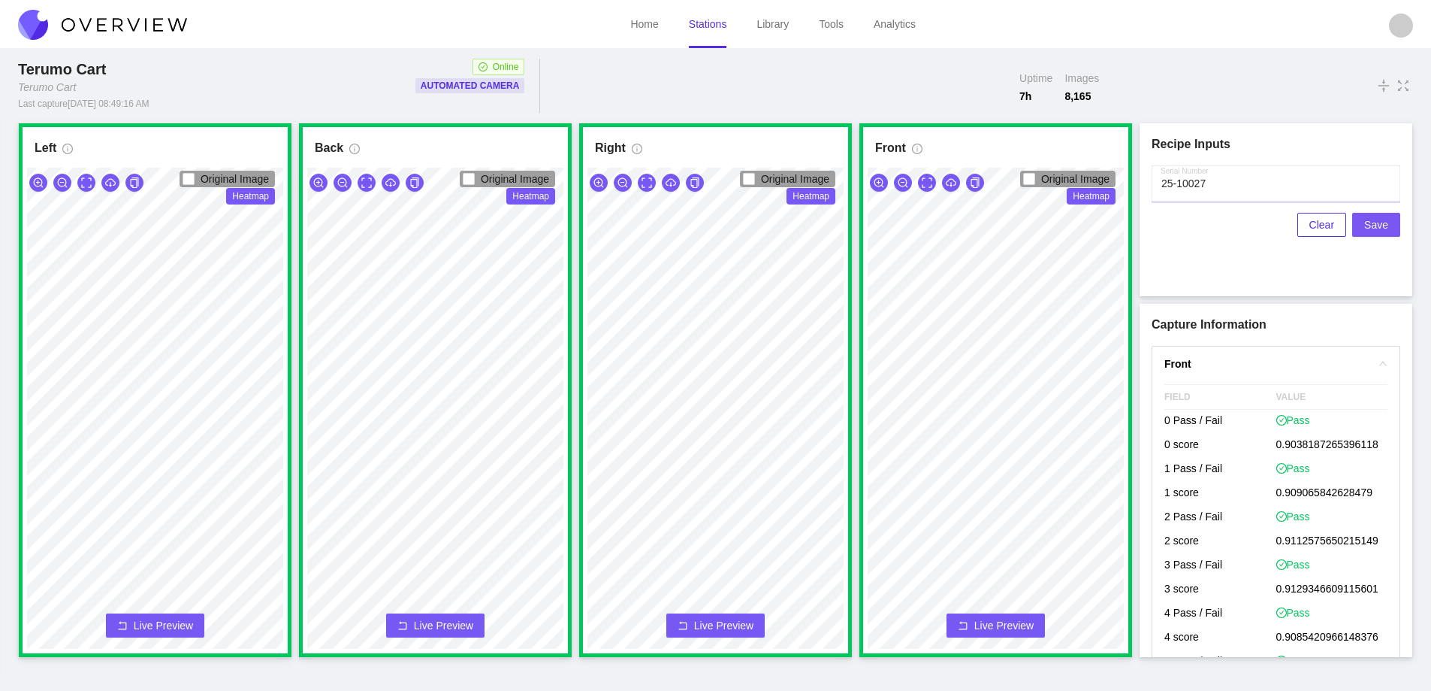
type input "25-10027"
click at [1371, 225] on span "Save" at bounding box center [1377, 224] width 24 height 17
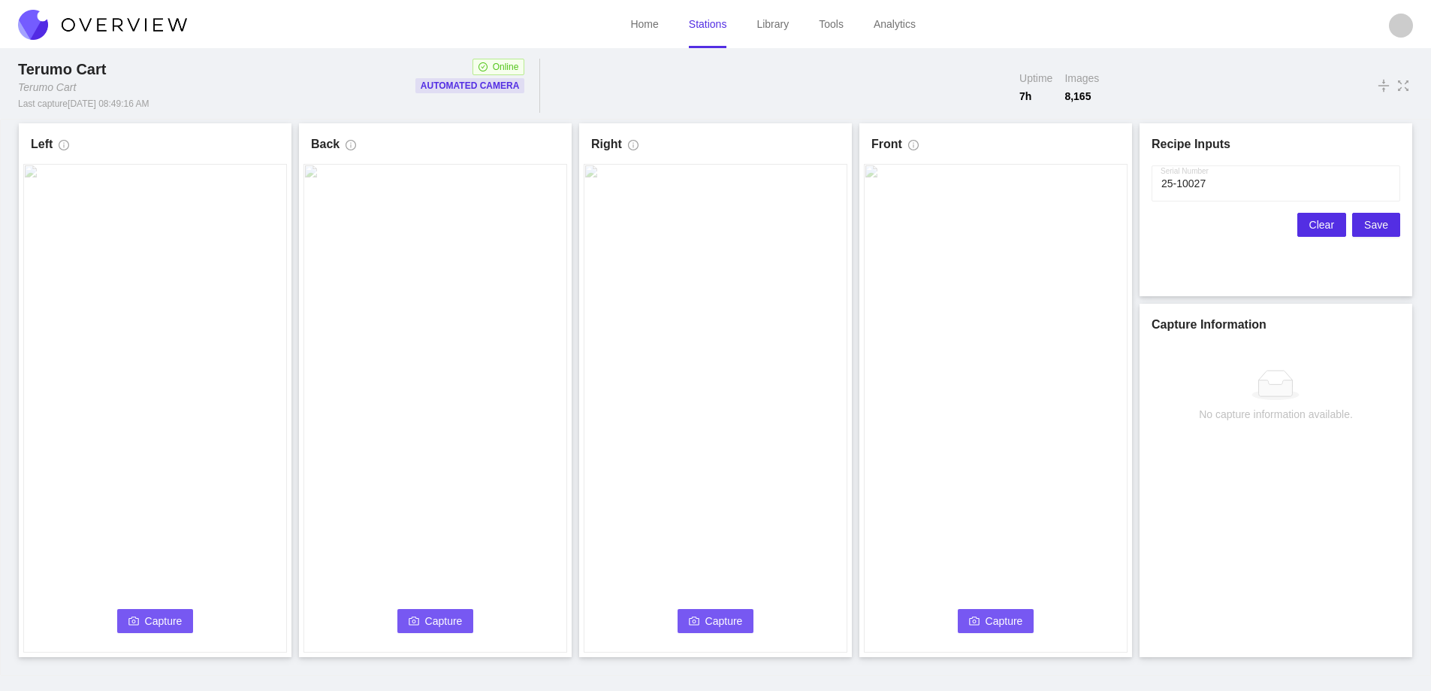
click at [1319, 222] on span "Clear" at bounding box center [1322, 224] width 25 height 17
